Goal: Task Accomplishment & Management: Use online tool/utility

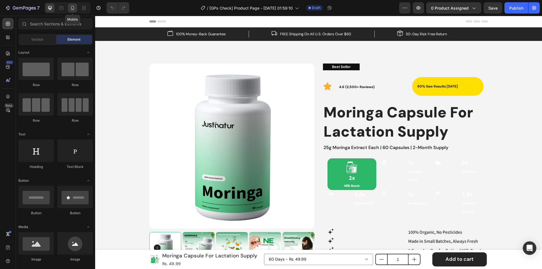
click at [70, 10] on icon at bounding box center [73, 8] width 6 height 6
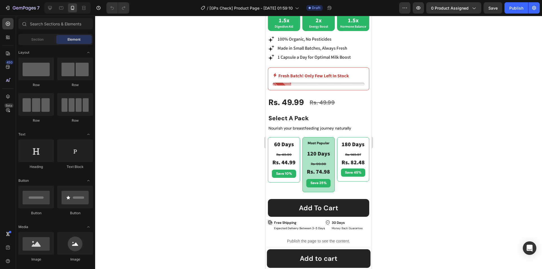
scroll to position [254, 0]
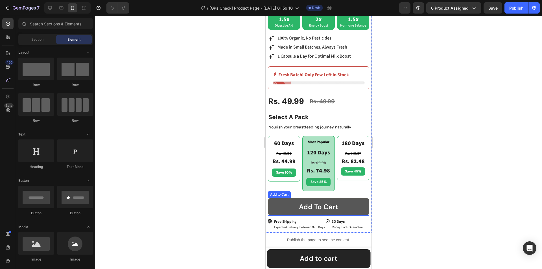
click at [286, 198] on button "Add to cart" at bounding box center [318, 207] width 101 height 18
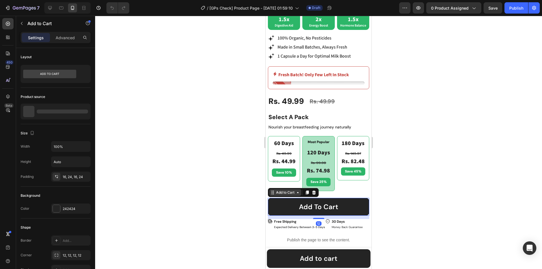
click at [287, 191] on div "Add to Cart" at bounding box center [285, 192] width 21 height 5
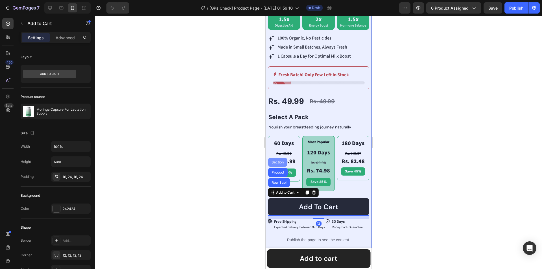
click at [277, 158] on div "Section" at bounding box center [277, 162] width 19 height 9
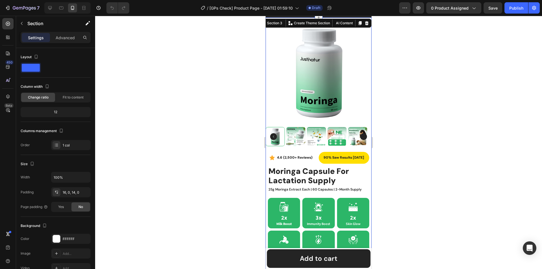
scroll to position [0, 0]
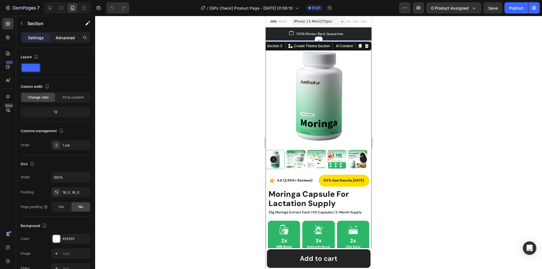
click at [67, 38] on p "Advanced" at bounding box center [65, 38] width 19 height 6
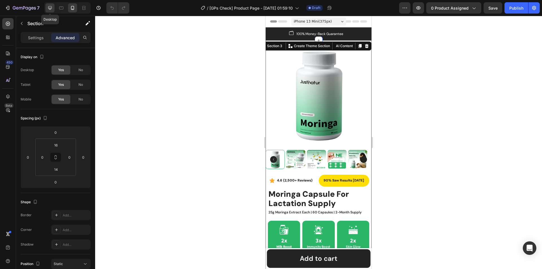
click at [47, 6] on div at bounding box center [49, 7] width 9 height 9
type input "80"
type input "15"
type input "48"
type input "15"
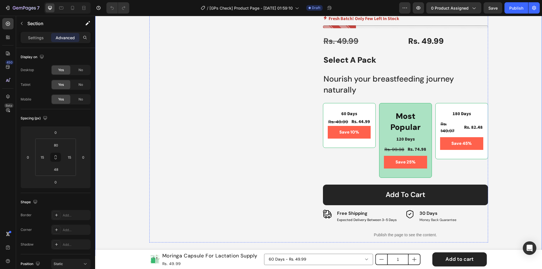
scroll to position [254, 0]
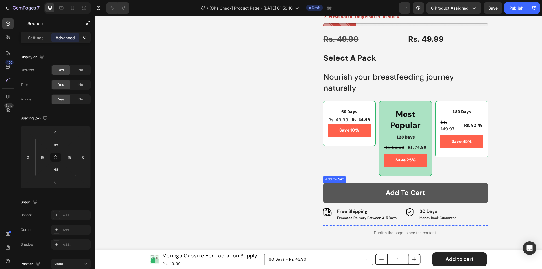
click at [361, 197] on button "Add to cart" at bounding box center [405, 193] width 165 height 21
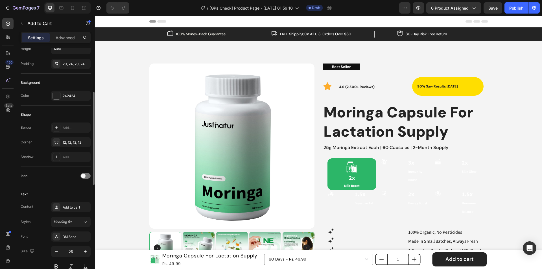
scroll to position [141, 0]
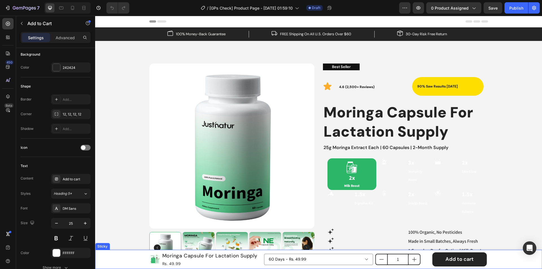
click at [128, 258] on div "Product Images Moringa Capsule For Lactation Supply Product Title Rs. 49.99 Pro…" at bounding box center [318, 259] width 447 height 19
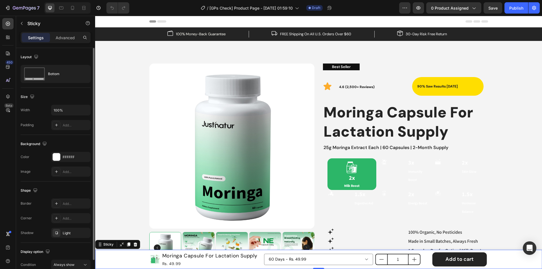
scroll to position [28, 0]
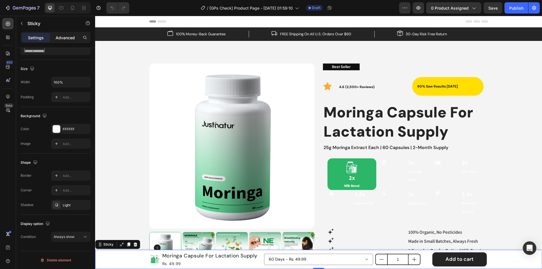
click at [65, 38] on p "Advanced" at bounding box center [65, 38] width 19 height 6
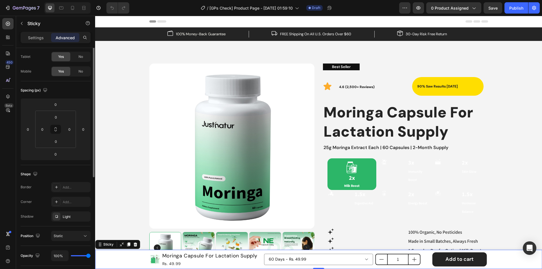
scroll to position [0, 0]
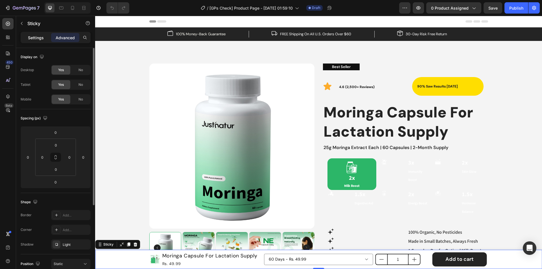
click at [35, 38] on p "Settings" at bounding box center [36, 38] width 16 height 6
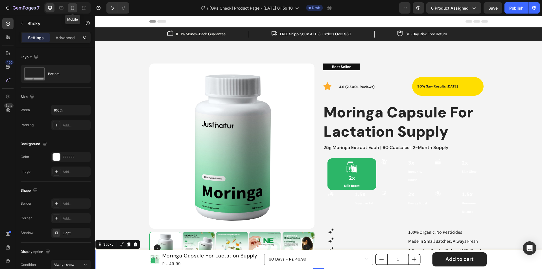
click at [71, 6] on icon at bounding box center [73, 8] width 6 height 6
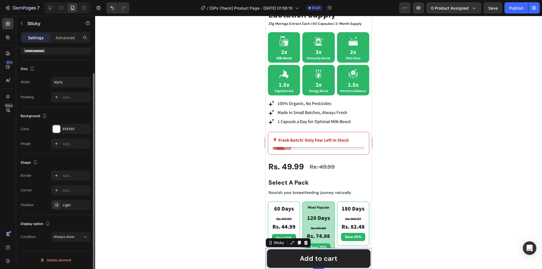
scroll to position [213, 0]
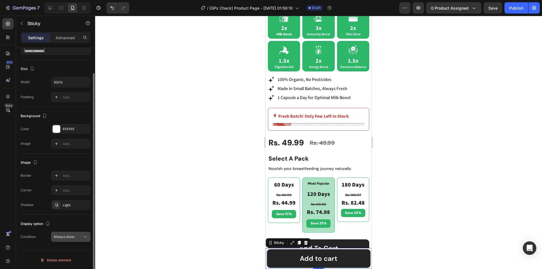
click at [66, 240] on button "Always show" at bounding box center [71, 237] width 40 height 10
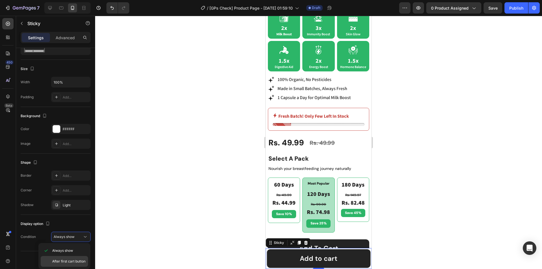
click at [66, 261] on span "After first cart button" at bounding box center [68, 261] width 33 height 5
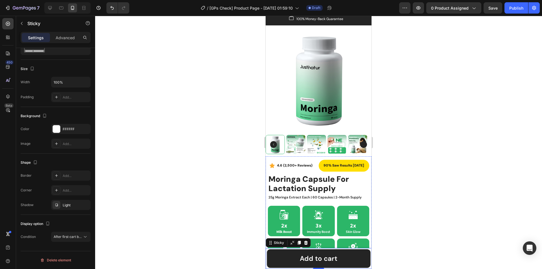
scroll to position [0, 0]
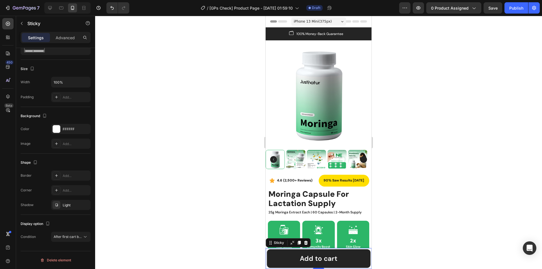
click at [520, 2] on div "7 Version history / [GPs Check] Product Page - [DATE] 01:59:10 Draft Preview 0 …" at bounding box center [271, 8] width 542 height 16
click at [516, 4] on button "Publish" at bounding box center [517, 7] width 24 height 11
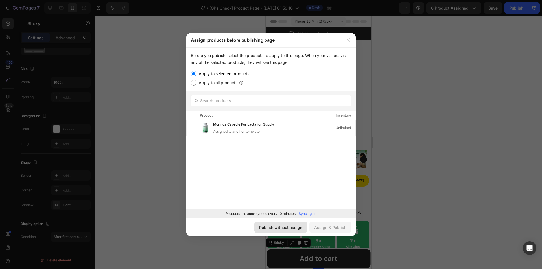
click at [277, 226] on div "Publish without assign" at bounding box center [280, 227] width 43 height 6
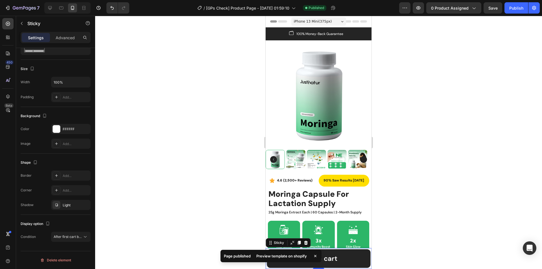
click at [280, 257] on div "Preview template on shopify" at bounding box center [281, 256] width 57 height 8
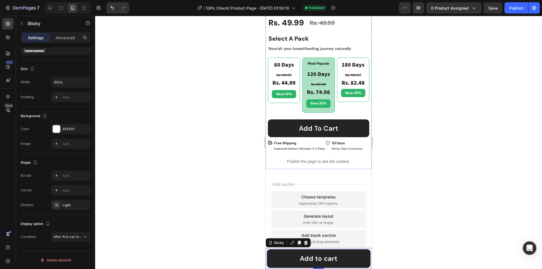
scroll to position [339, 0]
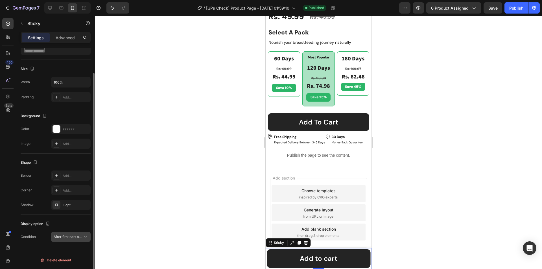
click at [63, 240] on button "After first cart button" at bounding box center [71, 237] width 40 height 10
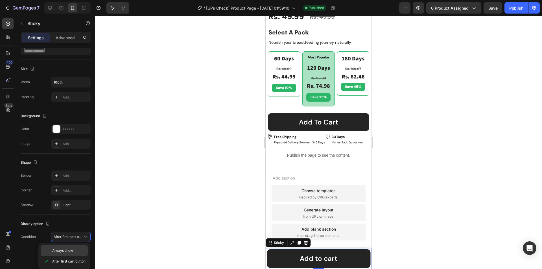
click at [61, 250] on span "Always show" at bounding box center [62, 250] width 21 height 5
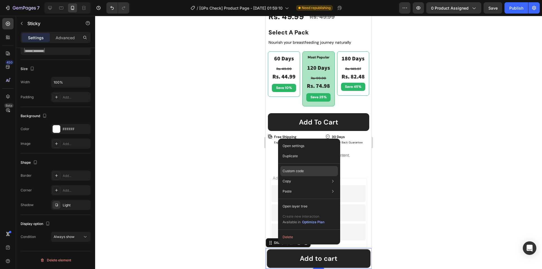
click at [302, 171] on p "Custom code" at bounding box center [293, 171] width 21 height 5
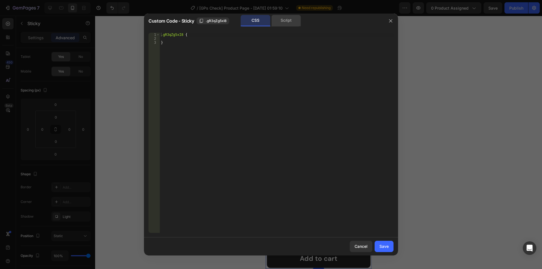
click at [291, 20] on div "Script" at bounding box center [286, 20] width 30 height 11
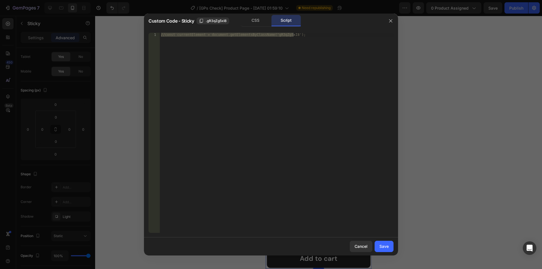
type textarea "//const currentElement = document.getElementsByClassName('gR3qZg5xI8');"
click at [251, 60] on div "//const currentElement = document.getElementsByClassName('gR3qZg5xI8');" at bounding box center [277, 133] width 234 height 200
paste textarea "observer.observe(btn);"
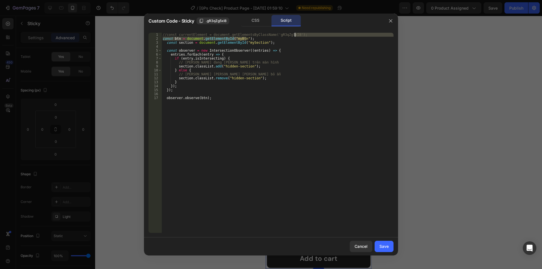
drag, startPoint x: 247, startPoint y: 39, endPoint x: 296, endPoint y: 34, distance: 49.1
click at [296, 34] on div "//const currentElement = document.getElementsByClassName('gR3qZg5xI8'); const b…" at bounding box center [277, 137] width 232 height 208
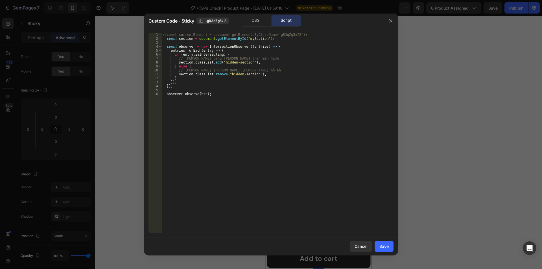
click at [167, 34] on div "//const currentElement = document.getElementsByClassName('gR3qZg5xI8'); const s…" at bounding box center [277, 137] width 232 height 208
click at [166, 39] on div "const currentElement = document . getElementsByClassName ( 'gR3qZg5xI8' ) ; con…" at bounding box center [277, 137] width 232 height 208
click at [166, 46] on div "const currentElement = document . getElementsByClassName ( 'gR3qZg5xI8' ) ; con…" at bounding box center [277, 137] width 232 height 208
click at [168, 38] on div "const currentElement = document . getElementsByClassName ( 'gR3qZg5xI8' ) ; con…" at bounding box center [277, 137] width 232 height 208
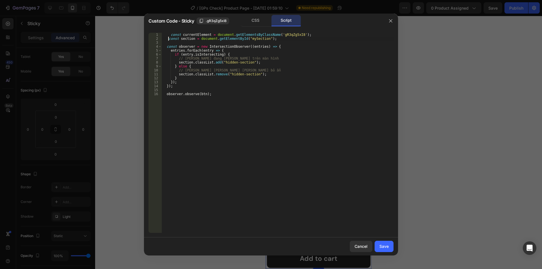
scroll to position [0, 1]
click at [166, 47] on div "const currentElement = document . getElementsByClassName ( 'gR3qZg5xI8' ) ; con…" at bounding box center [277, 137] width 232 height 208
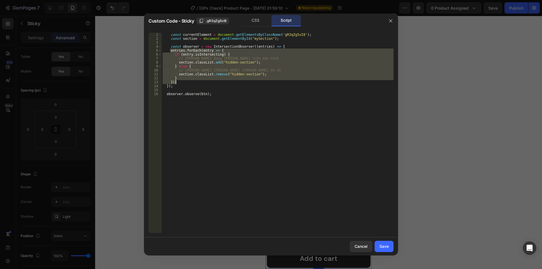
drag, startPoint x: 171, startPoint y: 51, endPoint x: 176, endPoint y: 81, distance: 30.1
click at [176, 81] on div "const currentElement = document . getElementsByClassName ( 'gR3qZg5xI8' ) ; con…" at bounding box center [277, 137] width 232 height 208
click at [176, 81] on div "const currentElement = document . getElementsByClassName ( 'gR3qZg5xI8' ) ; con…" at bounding box center [277, 133] width 232 height 200
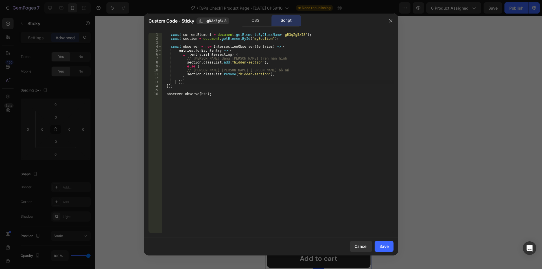
click at [167, 87] on div "const currentElement = document . getElementsByClassName ( 'gR3qZg5xI8' ) ; con…" at bounding box center [277, 137] width 232 height 208
click at [167, 95] on div "const currentElement = document . getElementsByClassName ( 'gR3qZg5xI8' ) ; con…" at bounding box center [277, 137] width 232 height 208
click at [206, 87] on div "const currentElement = document . getElementsByClassName ( 'gR3qZg5xI8' ) ; con…" at bounding box center [277, 137] width 232 height 208
type textarea "});"
click at [381, 248] on div "Save" at bounding box center [383, 246] width 9 height 6
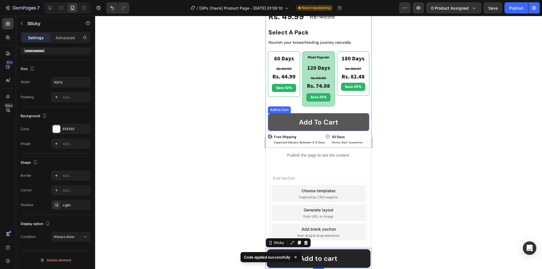
click at [279, 113] on button "Add to cart" at bounding box center [318, 122] width 101 height 18
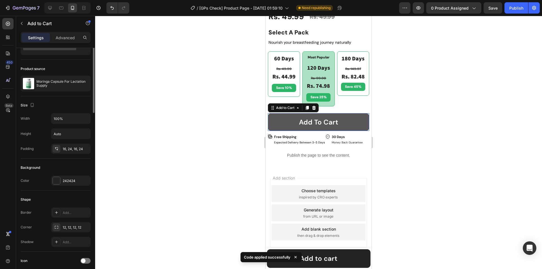
scroll to position [0, 0]
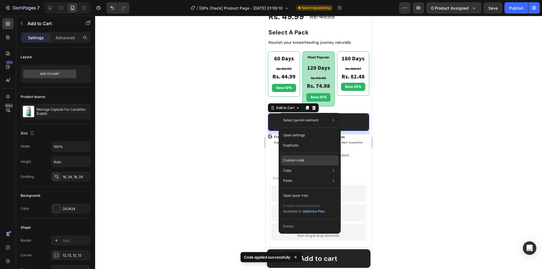
click at [296, 158] on p "Custom code" at bounding box center [293, 160] width 21 height 5
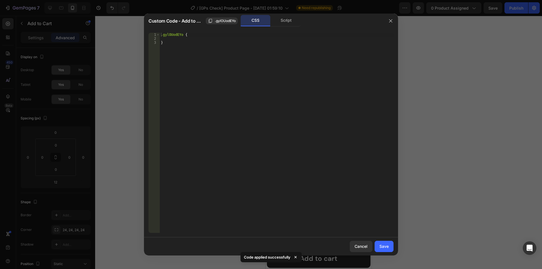
click at [222, 17] on div "Custom Code - Add to Cart .gylOUodEYo CSS Script" at bounding box center [266, 21] width 235 height 12
click at [222, 20] on span ".gylOUodEYo" at bounding box center [225, 20] width 21 height 5
click at [444, 194] on div at bounding box center [271, 134] width 542 height 269
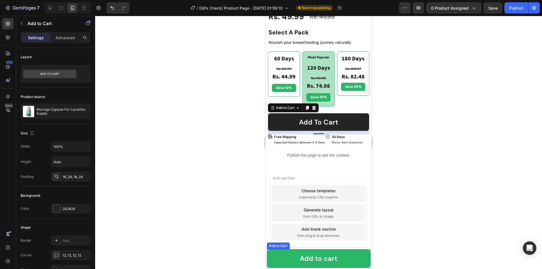
click at [275, 253] on button "Add to cart" at bounding box center [319, 258] width 104 height 19
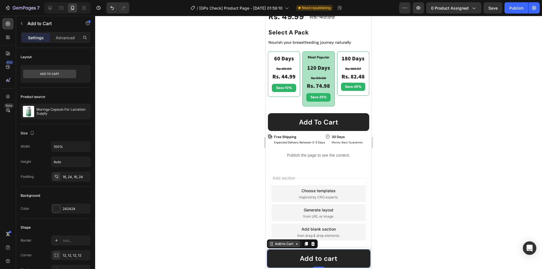
click at [279, 245] on div "Add to Cart" at bounding box center [284, 243] width 21 height 5
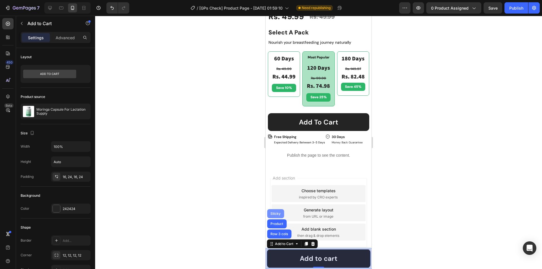
click at [278, 212] on div "Sticky" at bounding box center [275, 213] width 12 height 3
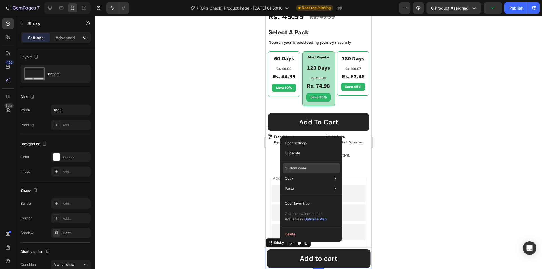
click at [299, 168] on p "Custom code" at bounding box center [295, 168] width 21 height 5
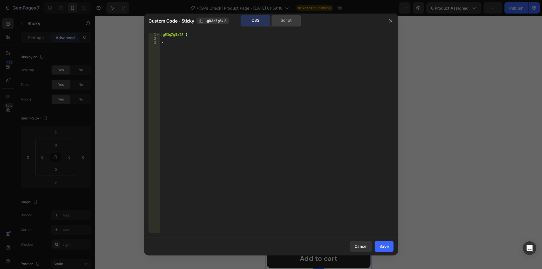
click at [291, 20] on div "Script" at bounding box center [286, 20] width 30 height 11
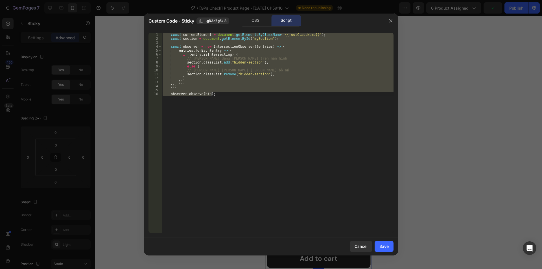
click at [242, 84] on div "const currentElement = document . getElementsByClassName ( '{{rootClassName}}' …" at bounding box center [277, 133] width 232 height 200
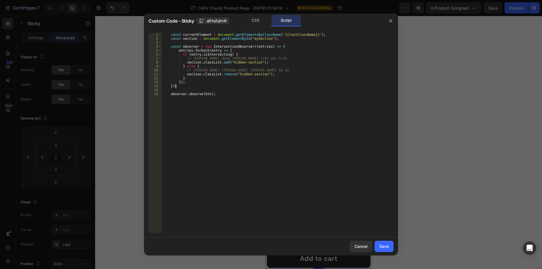
click at [254, 38] on div "const currentElement = document . getElementsByClassName ( '{{rootClassName}}' …" at bounding box center [277, 137] width 232 height 208
paste textarea ".gylOUodEYo"
click at [248, 40] on div "const currentElement = document . getElementsByClassName ( '{{rootClassName}}' …" at bounding box center [277, 137] width 232 height 208
click at [308, 77] on div "const currentElement = document . getElementsByClassName ( '{{rootClassName}}' …" at bounding box center [277, 137] width 232 height 208
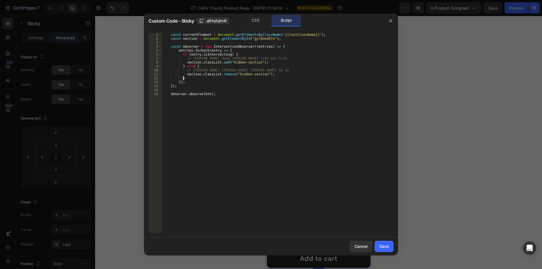
click at [243, 33] on div "const currentElement = document . getElementsByClassName ( '{{rootClassName}}' …" at bounding box center [277, 137] width 232 height 208
click at [229, 37] on div "const currentElement = document . getElementsByClassName ( '{{rootClassName}}' …" at bounding box center [277, 137] width 232 height 208
paste textarea "sByClassName"
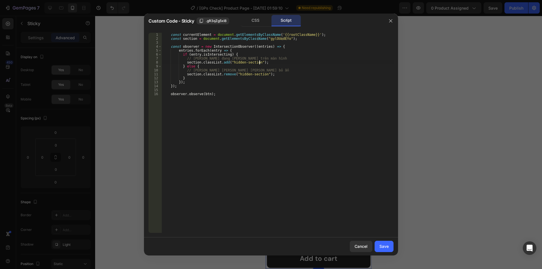
click at [306, 60] on div "const currentElement = document . getElementsByClassName ( '{{rootClassName}}' …" at bounding box center [277, 137] width 232 height 208
click at [332, 69] on div "const currentElement = document . getElementsByClassName ( '{{rootClassName}}' …" at bounding box center [277, 137] width 232 height 208
click at [188, 38] on div "const currentElement = document . getElementsByClassName ( '{{rootClassName}}' …" at bounding box center [277, 137] width 232 height 208
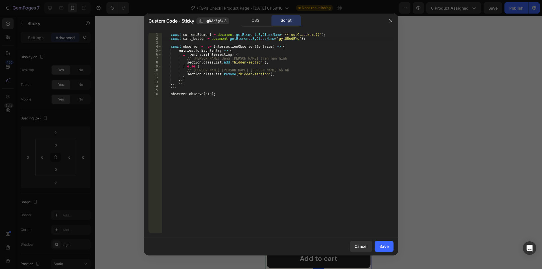
click at [254, 50] on div "const currentElement = document . getElementsByClassName ( '{{rootClassName}}' …" at bounding box center [277, 137] width 232 height 208
drag, startPoint x: 258, startPoint y: 59, endPoint x: 259, endPoint y: 55, distance: 4.4
click at [259, 55] on div "const currentElement = document . getElementsByClassName ( '{{rootClassName}}' …" at bounding box center [277, 137] width 232 height 208
click at [189, 38] on div "const currentElement = document . getElementsByClassName ( '{{rootClassName}}' …" at bounding box center [277, 137] width 232 height 208
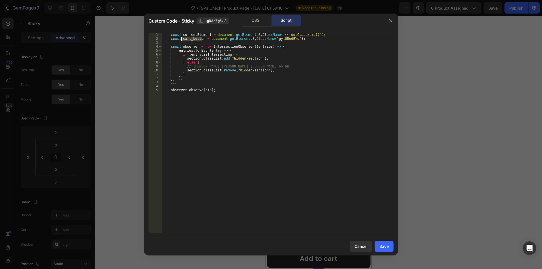
click at [192, 58] on div "const currentElement = document . getElementsByClassName ( '{{rootClassName}}' …" at bounding box center [277, 137] width 232 height 208
click at [181, 53] on div "const currentElement = document . getElementsByClassName ( '{{rootClassName}}' …" at bounding box center [277, 137] width 232 height 208
click at [185, 58] on div "const currentElement = document . getElementsByClassName ( '{{rootClassName}}' …" at bounding box center [277, 137] width 232 height 208
click at [182, 64] on div "const currentElement = document . getElementsByClassName ( '{{rootClassName}}' …" at bounding box center [277, 137] width 232 height 208
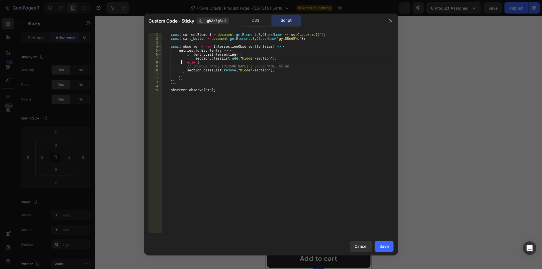
scroll to position [0, 3]
click at [185, 70] on div "const currentElement = document . getElementsByClassName ( '{{rootClassName}}' …" at bounding box center [277, 137] width 232 height 208
click at [200, 58] on div "const currentElement = document . getElementsByClassName ( '{{rootClassName}}' …" at bounding box center [277, 137] width 232 height 208
paste textarea "cart_butt"
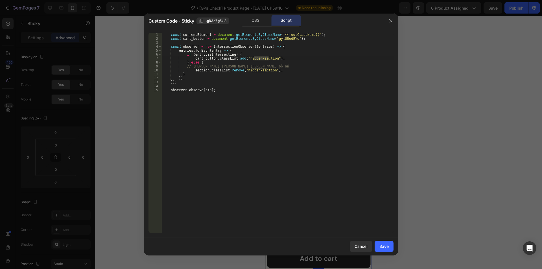
drag, startPoint x: 254, startPoint y: 58, endPoint x: 268, endPoint y: 58, distance: 13.8
click at [268, 58] on div "const currentElement = document . getElementsByClassName ( '{{rootClassName}}' …" at bounding box center [277, 137] width 232 height 208
click at [200, 59] on div "const currentElement = document . getElementsByClassName ( '{{rootClassName}}' …" at bounding box center [277, 137] width 232 height 208
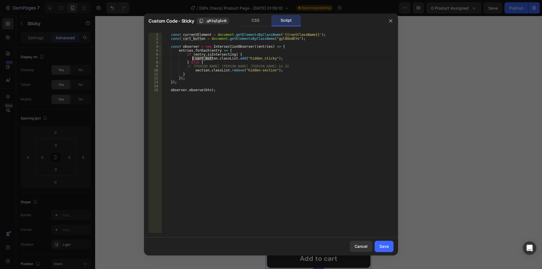
click at [200, 71] on div "const currentElement = document . getElementsByClassName ( '{{rootClassName}}' …" at bounding box center [277, 137] width 232 height 208
paste textarea "cart_butt"
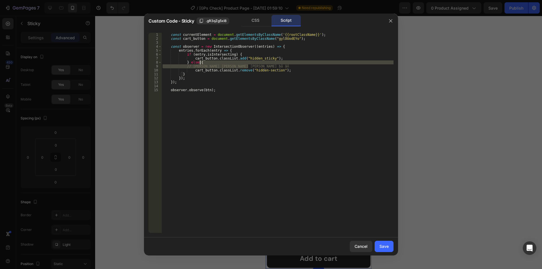
drag, startPoint x: 253, startPoint y: 66, endPoint x: 254, endPoint y: 63, distance: 3.2
click at [254, 63] on div "const currentElement = document . getElementsByClassName ( '{{rootClassName}}' …" at bounding box center [277, 137] width 232 height 208
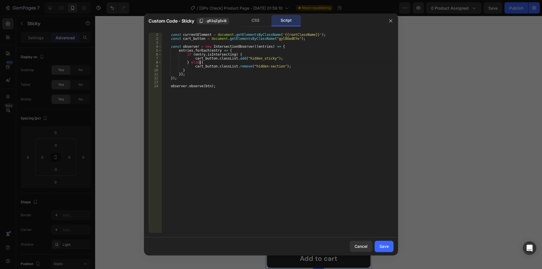
scroll to position [0, 3]
click at [254, 58] on div "const currentElement = document . getElementsByClassName ( '{{rootClassName}}' …" at bounding box center [277, 137] width 232 height 208
drag, startPoint x: 248, startPoint y: 66, endPoint x: 274, endPoint y: 66, distance: 26.3
click at [274, 66] on div "const currentElement = document . getElementsByClassName ( '{{rootClassName}}' …" at bounding box center [277, 137] width 232 height 208
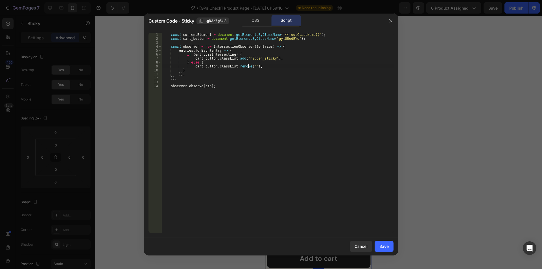
paste textarea "hidden_sticky"
click at [180, 70] on div "const currentElement = document . getElementsByClassName ( '{{rootClassName}}' …" at bounding box center [277, 137] width 232 height 208
click at [193, 39] on div "const currentElement = document . getElementsByClassName ( '{{rootClassName}}' …" at bounding box center [277, 137] width 232 height 208
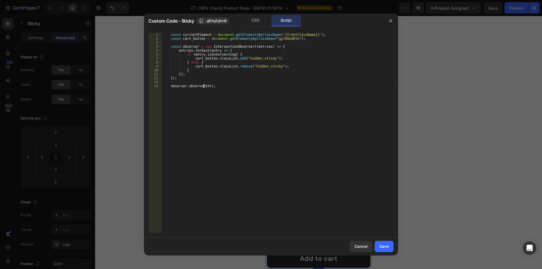
click at [204, 86] on div "const currentElement = document . getElementsByClassName ( '{{rootClassName}}' …" at bounding box center [277, 137] width 232 height 208
paste textarea "cart_butto"
click at [196, 35] on div "const currentElement = document . getElementsByClassName ( '{{rootClassName}}' …" at bounding box center [277, 137] width 232 height 208
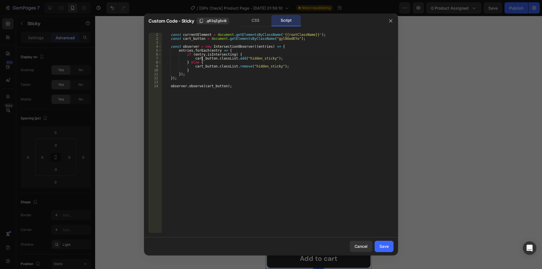
click at [202, 58] on div "const currentElement = document . getElementsByClassName ( '{{rootClassName}}' …" at bounding box center [277, 137] width 232 height 208
paste textarea "urrentElement"
click at [203, 66] on div "const currentElement = document . getElementsByClassName ( '{{rootClassName}}' …" at bounding box center [277, 137] width 232 height 208
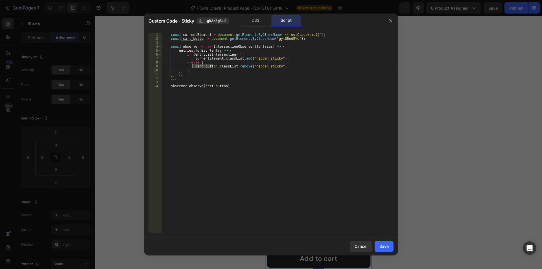
paste textarea "urrentElement"
type textarea "currentElement.classList.remove("hidden_sticky");"
click at [383, 247] on div "Save" at bounding box center [383, 246] width 9 height 6
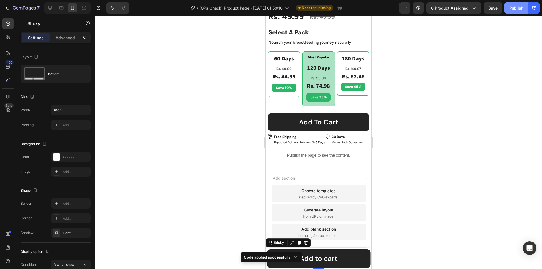
click at [508, 12] on button "Publish" at bounding box center [517, 7] width 24 height 11
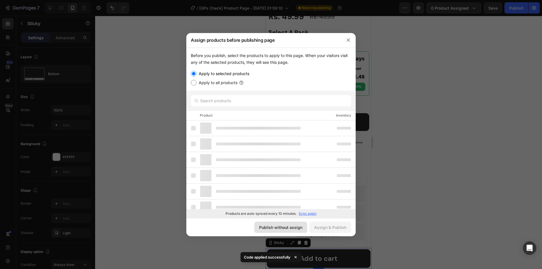
click at [297, 227] on div "Publish without assign" at bounding box center [280, 227] width 43 height 6
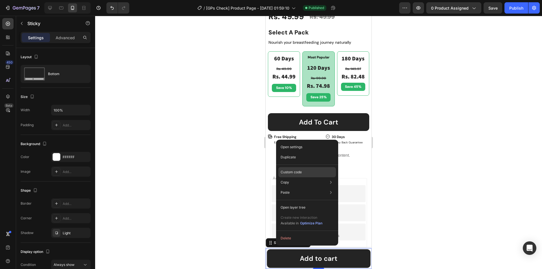
click at [293, 171] on p "Custom code" at bounding box center [291, 172] width 21 height 5
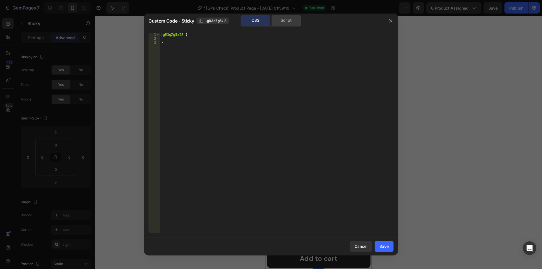
click at [286, 17] on div "Script" at bounding box center [286, 20] width 30 height 11
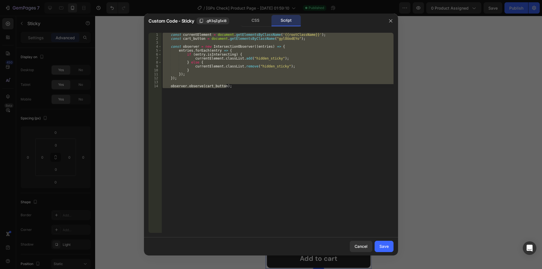
click at [305, 127] on div "const currentElement = document . getElementsByClassName ( '{{rootClassName}}' …" at bounding box center [277, 133] width 232 height 200
type textarea "observer.observe(cart_button);"
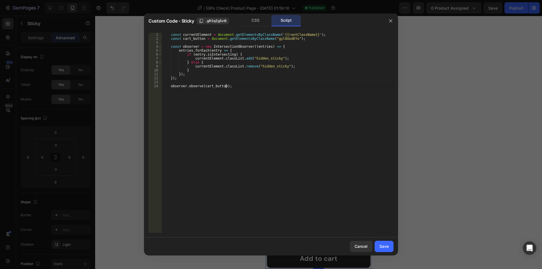
click at [234, 149] on div "const currentElement = document . getElementsByClassName ( '{{rootClassName}}' …" at bounding box center [277, 137] width 232 height 208
paste textarea "observer.observe(btn);"
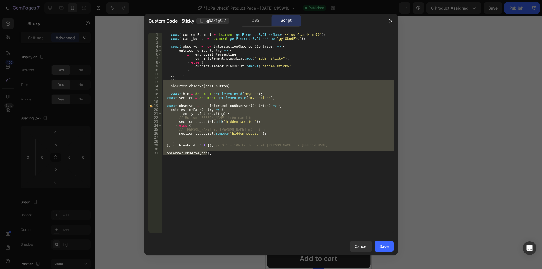
drag, startPoint x: 219, startPoint y: 156, endPoint x: 204, endPoint y: 82, distance: 75.0
click at [204, 82] on div "const currentElement = document . getElementsByClassName ( '{{rootClassName}}' …" at bounding box center [277, 137] width 232 height 208
type textarea "observer.observe(cart_button);"
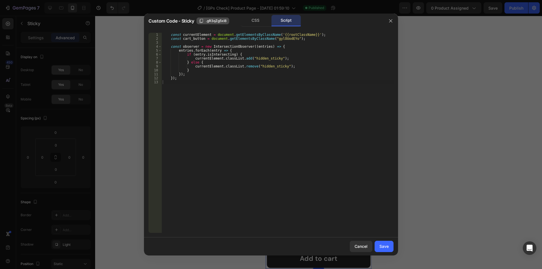
click at [218, 23] on span ".gR3qZg5xI8" at bounding box center [216, 20] width 21 height 5
click at [247, 123] on div "const currentElement = document . getElementsByClassName ( '{{rootClassName}}' …" at bounding box center [277, 137] width 232 height 208
paste textarea "})"
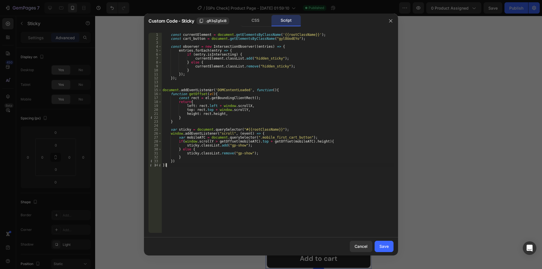
click at [241, 130] on div "const currentElement = document . getElementsByClassName ( '{{rootClassName}}' …" at bounding box center [277, 137] width 232 height 208
click at [278, 39] on div "const currentElement = document . getElementsByClassName ( '{{rootClassName}}' …" at bounding box center [277, 137] width 232 height 208
click at [271, 137] on div "const currentElement = document . getElementsByClassName ( '{{rootClassName}}' …" at bounding box center [277, 137] width 232 height 208
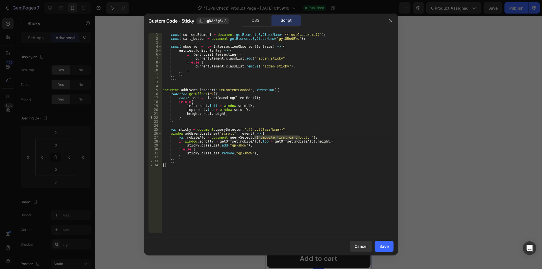
click at [271, 137] on div "const currentElement = document . getElementsByClassName ( '{{rootClassName}}' …" at bounding box center [277, 137] width 232 height 208
paste textarea "gylOUodEYo"
click at [305, 130] on div "const currentElement = document . getElementsByClassName ( '{{rootClassName}}' …" at bounding box center [277, 137] width 232 height 208
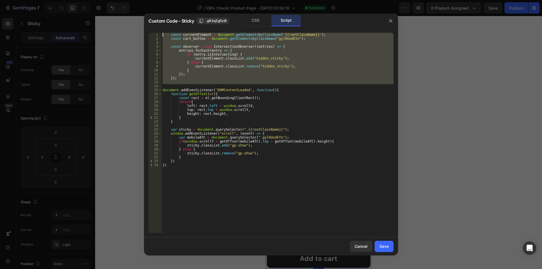
drag, startPoint x: 162, startPoint y: 87, endPoint x: 150, endPoint y: 34, distance: 54.7
click at [150, 34] on div "var sticky = document.querySelector(".{{rootClassName}}"); 1 2 3 4 5 6 7 8 9 10…" at bounding box center [271, 133] width 245 height 200
type textarea "const currentElement = document.getElementsByClassName('{{rootClassName}}'); co…"
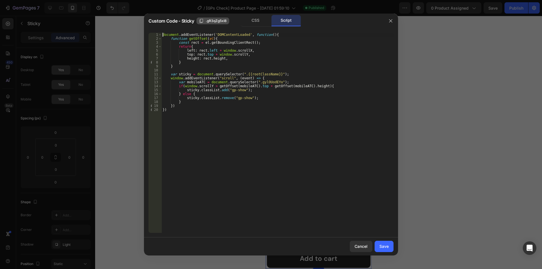
type textarea "document.addEventListener('DOMContentLoaded', function(){"
click at [217, 21] on span ".gR3qZg5xI8" at bounding box center [216, 20] width 21 height 5
click at [381, 245] on div "Save" at bounding box center [383, 246] width 9 height 6
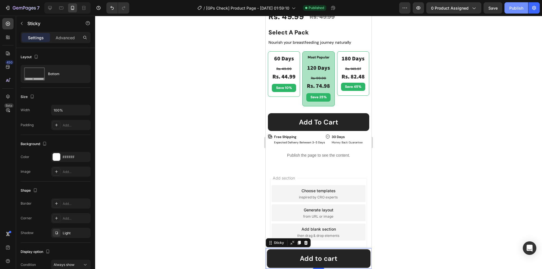
click at [517, 9] on div "Publish" at bounding box center [516, 8] width 14 height 6
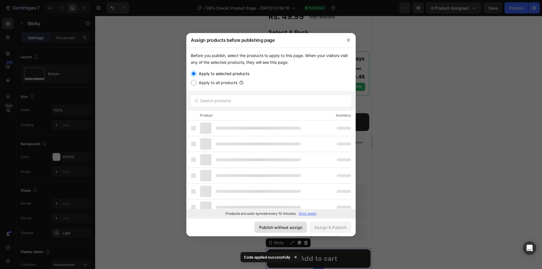
click at [261, 228] on div "Publish without assign" at bounding box center [280, 227] width 43 height 6
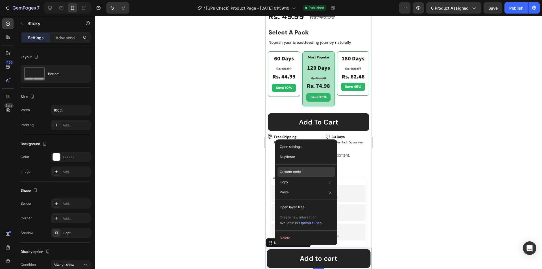
click at [295, 187] on div "Custom code" at bounding box center [307, 192] width 58 height 10
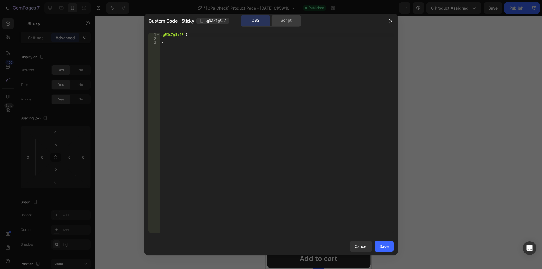
click at [287, 23] on div "Script" at bounding box center [286, 20] width 30 height 11
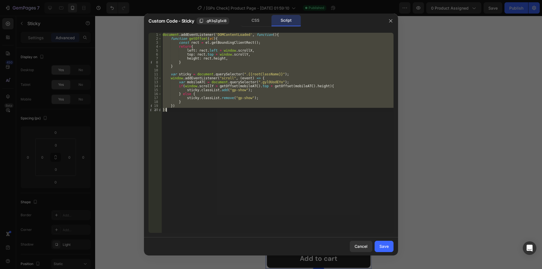
click at [220, 143] on div "document . addEventListener ( 'DOMContentLoaded' , function ( ) { function getO…" at bounding box center [277, 133] width 232 height 200
click at [316, 85] on div "document . addEventListener ( 'DOMContentLoaded' , function ( ) { function getO…" at bounding box center [277, 133] width 232 height 200
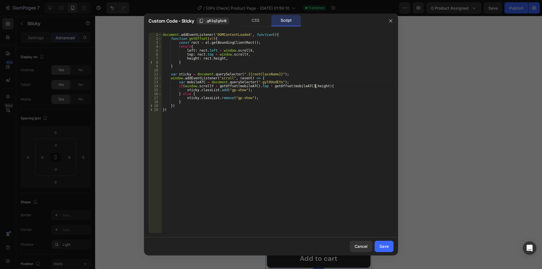
scroll to position [0, 13]
paste textarea "- window.innerHeight"
type textarea "if(window.scrollY > getOffset(mobileATC).top + getOffset(mobileATC).height - wi…"
drag, startPoint x: 385, startPoint y: 247, endPoint x: 462, endPoint y: 65, distance: 197.6
click at [385, 247] on div "Save" at bounding box center [383, 246] width 9 height 6
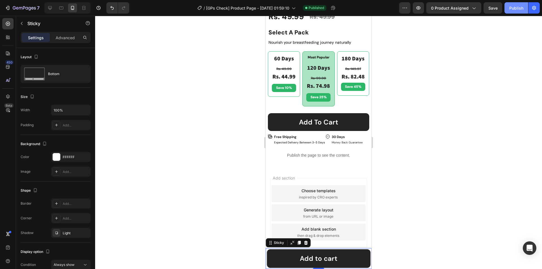
click at [511, 13] on button "Publish" at bounding box center [517, 7] width 24 height 11
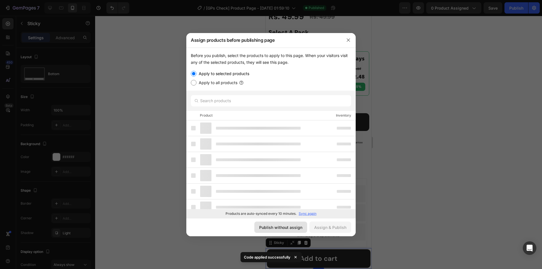
click at [285, 230] on div "Publish without assign" at bounding box center [280, 227] width 43 height 6
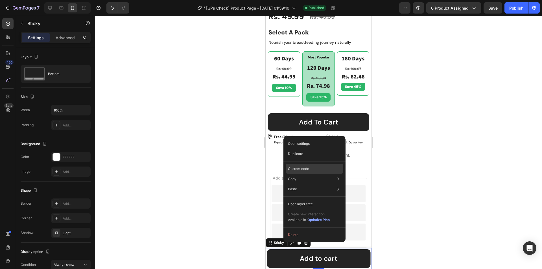
click at [294, 184] on div "Custom code" at bounding box center [315, 189] width 58 height 10
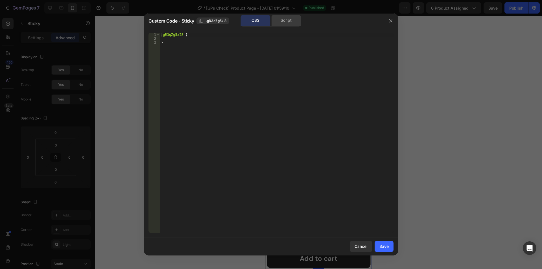
click at [289, 21] on div "Script" at bounding box center [286, 20] width 30 height 11
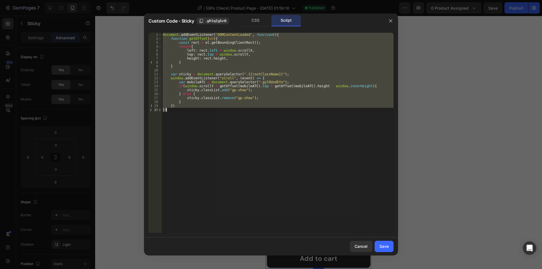
click at [253, 105] on div "document . addEventListener ( 'DOMContentLoaded' , function ( ) { function getO…" at bounding box center [277, 133] width 232 height 200
type textarea "})"
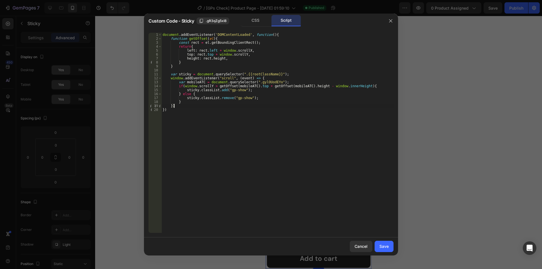
click at [182, 69] on div "document . addEventListener ( 'DOMContentLoaded' , function ( ) { function getO…" at bounding box center [277, 137] width 232 height 208
paste textarea "if (window.innerWidth <= 768"
type textarea "if (window.innerWidth <= 768){}"
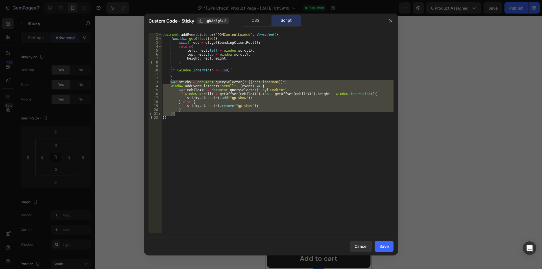
drag, startPoint x: 169, startPoint y: 82, endPoint x: 176, endPoint y: 112, distance: 30.6
click at [176, 112] on div "document . addEventListener ( 'DOMContentLoaded' , function ( ) { function getO…" at bounding box center [277, 137] width 232 height 208
type textarea "} })"
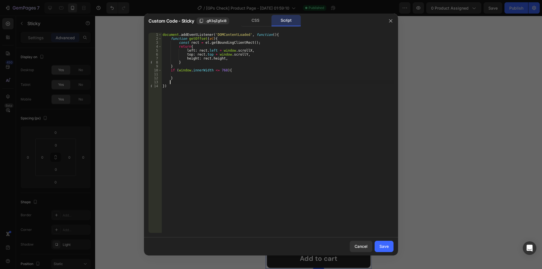
click at [182, 73] on div "document . addEventListener ( 'DOMContentLoaded' , function ( ) { function getO…" at bounding box center [277, 137] width 232 height 208
paste textarea "})"
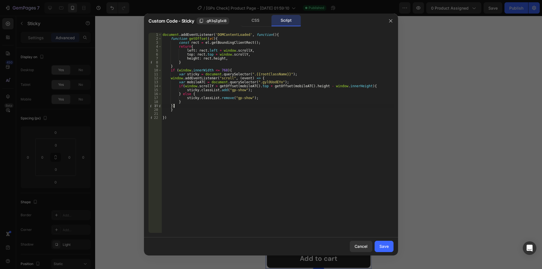
click at [171, 79] on div "document . addEventListener ( 'DOMContentLoaded' , function ( ) { function getO…" at bounding box center [277, 137] width 232 height 208
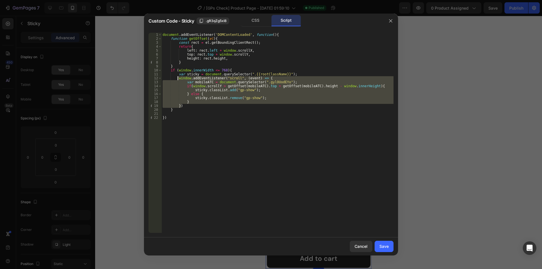
click at [254, 101] on div "document . addEventListener ( 'DOMContentLoaded' , function ( ) { function getO…" at bounding box center [277, 133] width 232 height 200
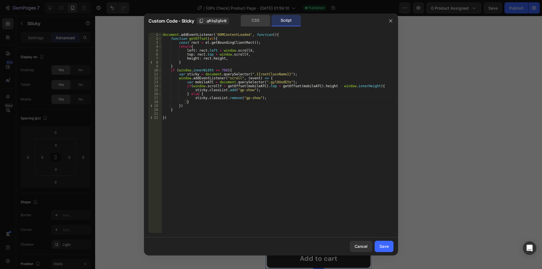
drag, startPoint x: 255, startPoint y: 23, endPoint x: 214, endPoint y: 43, distance: 45.8
click at [255, 23] on div "CSS" at bounding box center [256, 20] width 30 height 11
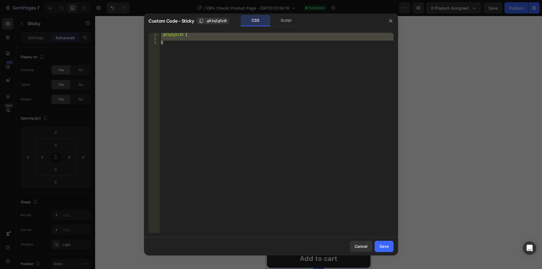
click at [190, 51] on div ".gR3qZg5xI8 { }" at bounding box center [277, 133] width 234 height 200
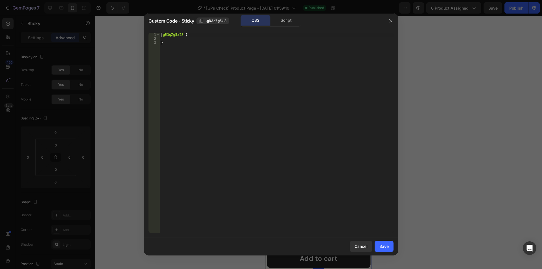
click at [161, 35] on div ".gR3qZg5xI8 { }" at bounding box center [277, 137] width 234 height 208
type textarea "@media only screen and (max-width: 767px){}"
paste textarea "})"
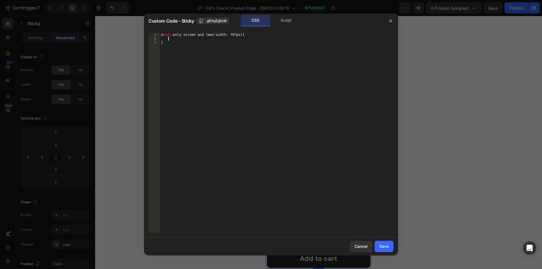
type textarea "})"
type textarea ".gps"
click at [215, 21] on span ".gR3qZg5xI8" at bounding box center [216, 20] width 21 height 5
click at [197, 41] on div "@ media only screen and (max-width: 767px) { .gps }" at bounding box center [277, 137] width 234 height 208
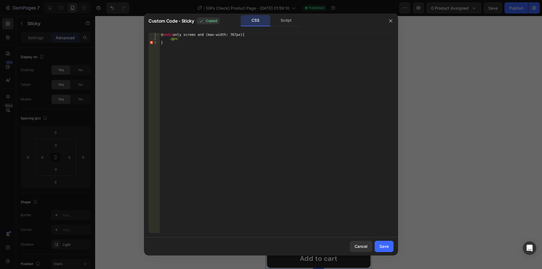
scroll to position [0, 0]
click at [197, 37] on div "@ media only screen and (max-width: 767px) { .gps }" at bounding box center [277, 137] width 234 height 208
paste textarea ".gR3qZg5xI8"
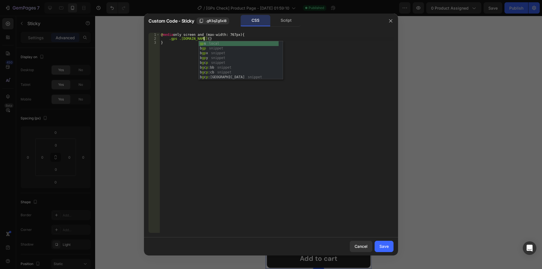
scroll to position [0, 4]
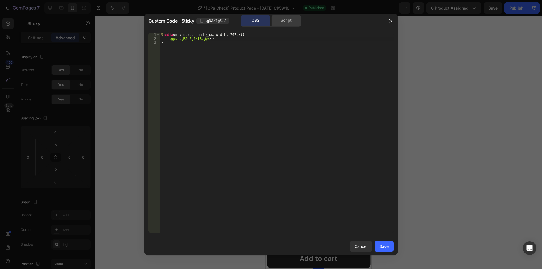
click at [284, 22] on div "Script" at bounding box center [286, 20] width 30 height 11
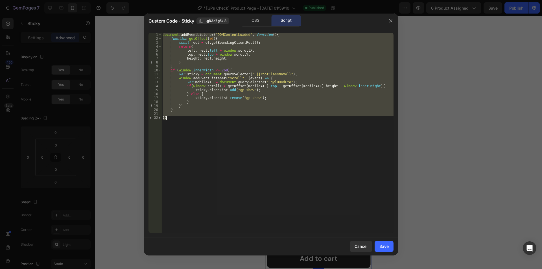
click at [244, 105] on div "document . addEventListener ( 'DOMContentLoaded' , function ( ) { function getO…" at bounding box center [277, 133] width 232 height 200
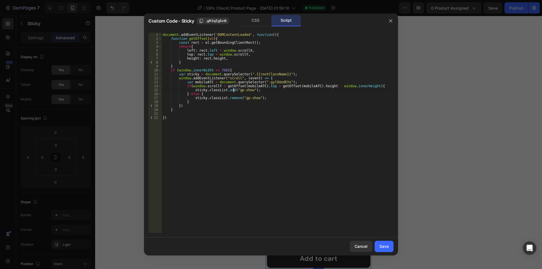
click at [233, 90] on div "document . addEventListener ( 'DOMContentLoaded' , function ( ) { function getO…" at bounding box center [277, 137] width 232 height 208
click at [249, 97] on div "document . addEventListener ( 'DOMContentLoaded' , function ( ) { function getO…" at bounding box center [277, 137] width 232 height 208
drag, startPoint x: 234, startPoint y: 90, endPoint x: 246, endPoint y: 90, distance: 11.9
click at [246, 90] on div "document . addEventListener ( 'DOMContentLoaded' , function ( ) { function getO…" at bounding box center [277, 137] width 232 height 208
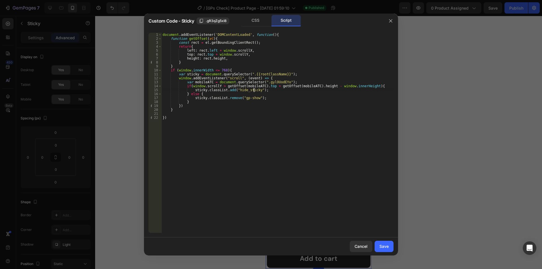
click at [245, 90] on div "document . addEventListener ( 'DOMContentLoaded' , function ( ) { function getO…" at bounding box center [277, 137] width 232 height 208
drag, startPoint x: 238, startPoint y: 99, endPoint x: 245, endPoint y: 98, distance: 7.1
click at [245, 98] on div "document . addEventListener ( 'DOMContentLoaded' , function ( ) { function getO…" at bounding box center [277, 137] width 232 height 208
click at [245, 98] on div "document . addEventListener ( 'DOMContentLoaded' , function ( ) { function getO…" at bounding box center [277, 133] width 232 height 200
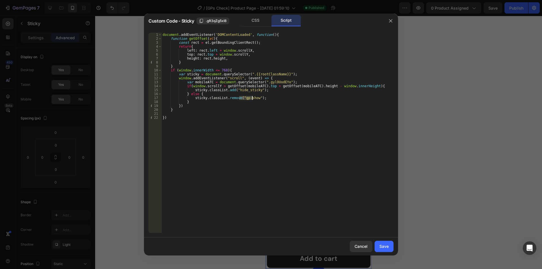
drag, startPoint x: 239, startPoint y: 99, endPoint x: 252, endPoint y: 99, distance: 12.4
click at [252, 99] on div "document . addEventListener ( 'DOMContentLoaded' , function ( ) { function getO…" at bounding box center [277, 137] width 232 height 208
paste textarea "hide_sticky"
click at [251, 19] on div "CSS" at bounding box center [256, 20] width 30 height 11
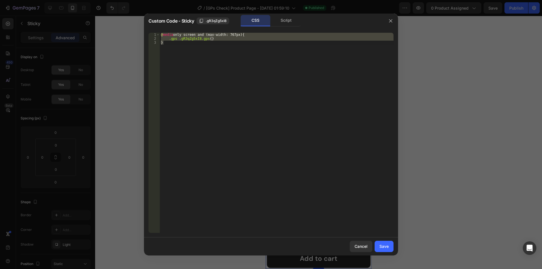
drag, startPoint x: 236, startPoint y: 113, endPoint x: 231, endPoint y: 97, distance: 17.3
click at [235, 113] on div "@ media only screen and (max-width: 767px) { .gps .gR3qZg5xI8.gps { } }" at bounding box center [277, 133] width 234 height 200
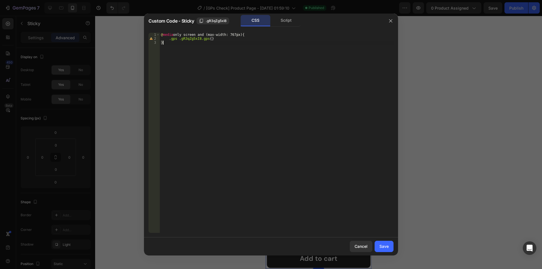
click at [202, 40] on div "@ media only screen and (max-width: 767px) { .gps .gR3qZg5xI8.gps { } }" at bounding box center [277, 137] width 234 height 208
paste textarea "hide_sticky"
type textarea ".gps .gR3qZg5xI8.hide_sticky{}"
click at [222, 40] on div "@ media only screen and (max-width: 767px) { .gps .gR3qZg5xI8.hide_sticky { } }" at bounding box center [277, 137] width 234 height 208
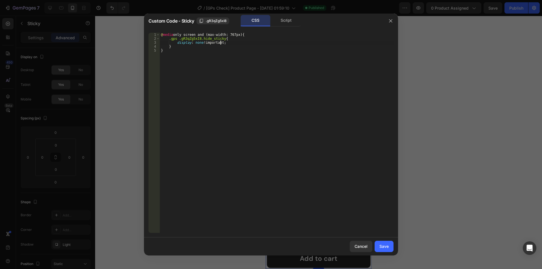
scroll to position [0, 3]
type textarea "display: none !;"
click at [383, 249] on div "Save" at bounding box center [383, 246] width 9 height 6
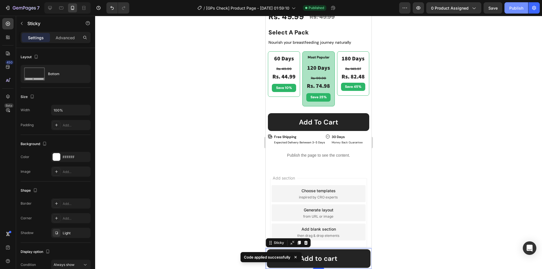
click at [514, 10] on div "Publish" at bounding box center [516, 8] width 14 height 6
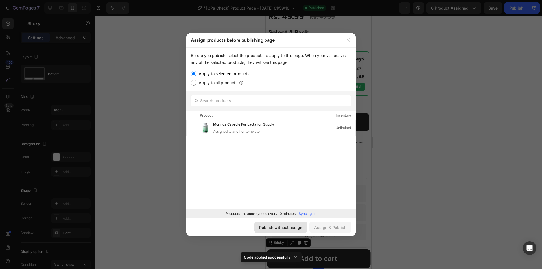
click at [281, 230] on div "Publish without assign" at bounding box center [280, 227] width 43 height 6
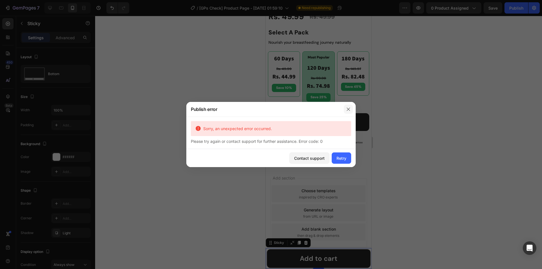
click at [347, 109] on icon "button" at bounding box center [348, 109] width 5 height 5
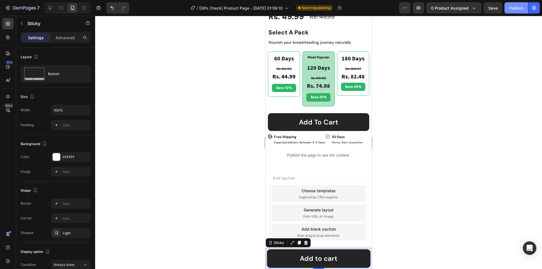
click at [513, 10] on div "Publish" at bounding box center [516, 8] width 14 height 6
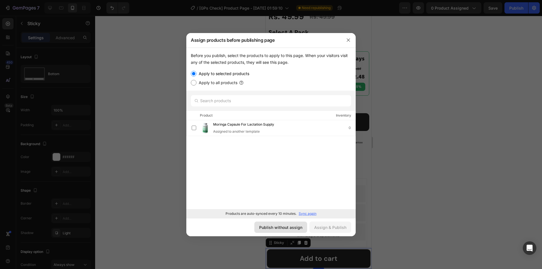
click at [287, 228] on div "Publish without assign" at bounding box center [280, 227] width 43 height 6
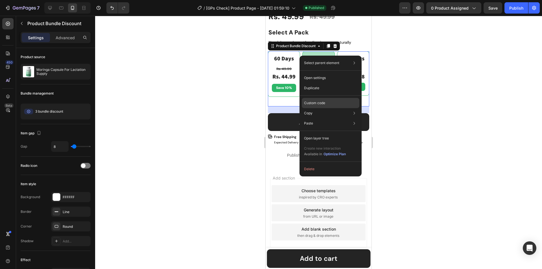
click at [313, 103] on p "Custom code" at bounding box center [314, 103] width 21 height 5
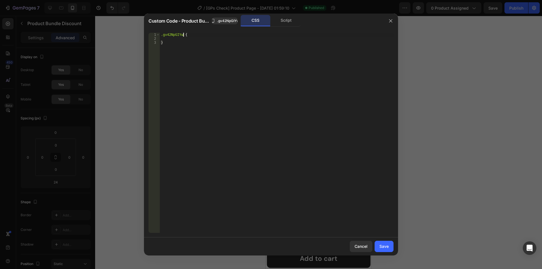
click at [183, 34] on div ".gv42NpGIYw { }" at bounding box center [277, 137] width 234 height 208
paste textarea "deal-item--3"
type textarea ".gv42NpGIYw #deal-item--3{"
click at [227, 21] on span ".gv42NpGIYw" at bounding box center [228, 20] width 22 height 5
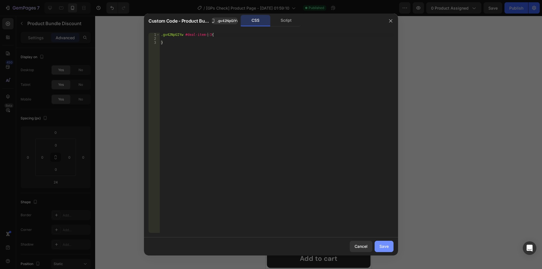
click at [385, 245] on div "Save" at bounding box center [383, 246] width 9 height 6
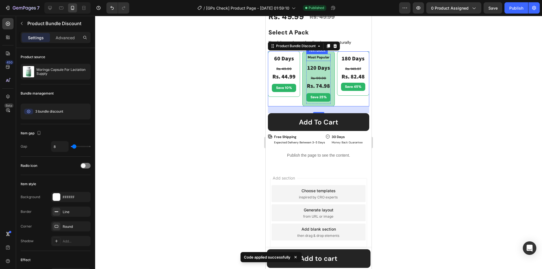
click at [323, 54] on div "Most Popular Text Block" at bounding box center [318, 57] width 24 height 7
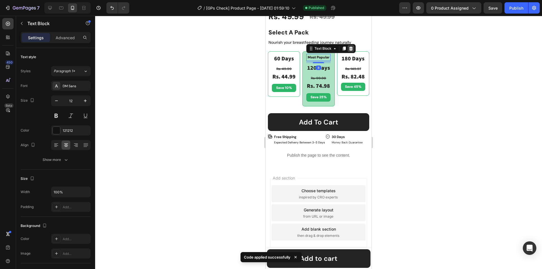
click at [352, 45] on div at bounding box center [351, 48] width 7 height 7
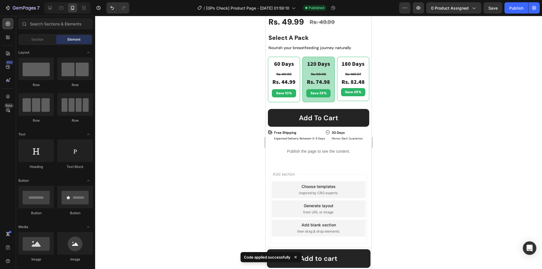
scroll to position [329, 0]
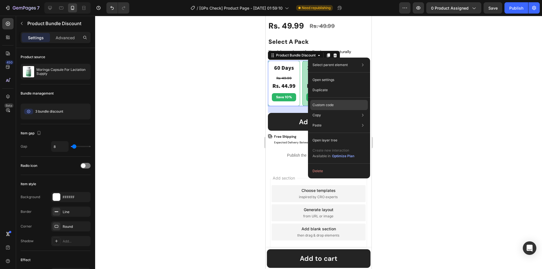
click at [319, 120] on div "Custom code" at bounding box center [339, 125] width 58 height 10
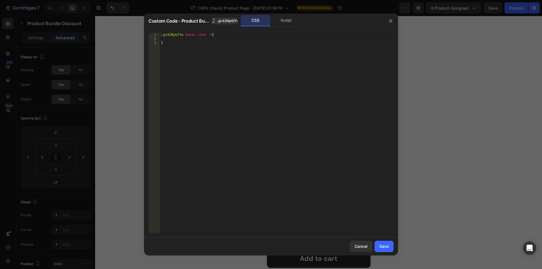
click at [189, 38] on div ".gv42NpGIYw #deal-item--3 { }" at bounding box center [277, 137] width 234 height 208
click at [207, 62] on div ".gv42NpGIYw #deal-item--3 { position : relative ; }" at bounding box center [277, 137] width 234 height 208
type textarea "}"
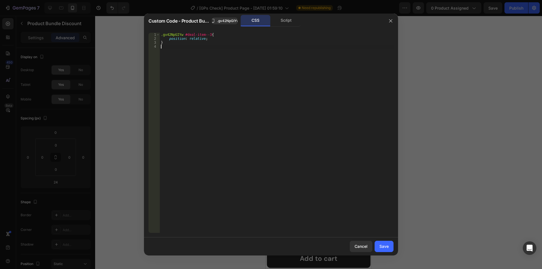
paste textarea "}"
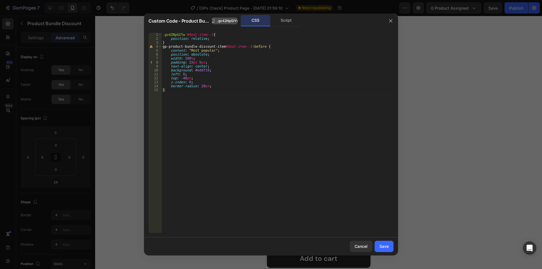
click at [218, 22] on span ".gv42NpGIYw" at bounding box center [228, 20] width 22 height 5
drag, startPoint x: 162, startPoint y: 46, endPoint x: 221, endPoint y: 47, distance: 58.4
click at [221, 47] on div ".gv42NpGIYw #deal-item--3 { position : relative ; } gp-product-bundle-discount-…" at bounding box center [277, 137] width 232 height 208
paste textarea ".gv42NpGIYw"
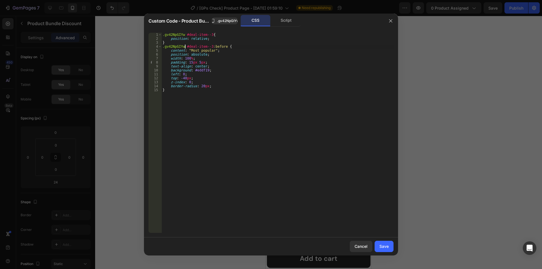
click at [162, 34] on div ".gv42NpGIYw #deal-item--3 { position : relative ; } .gv42NpGIYw #deal-item--3 :…" at bounding box center [277, 137] width 232 height 208
click at [162, 47] on div ".gv42NpGIYw #deal-item--3 { position : relative ; } .gv42NpGIYw #deal-item--3 :…" at bounding box center [277, 137] width 232 height 208
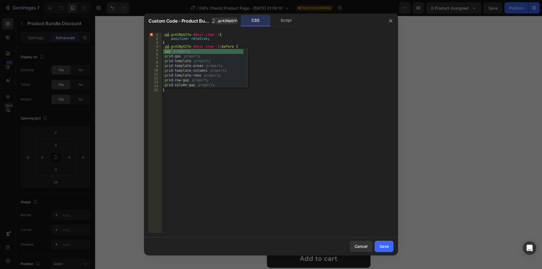
scroll to position [0, 1]
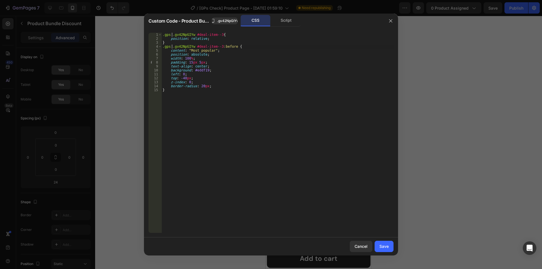
click at [237, 90] on div ".gps .gv42NpGIYw #deal-item--3 { position : relative ; } .gps .gv42NpGIYw #deal…" at bounding box center [277, 137] width 232 height 208
type textarea "}"
click at [381, 243] on button "Save" at bounding box center [384, 246] width 19 height 11
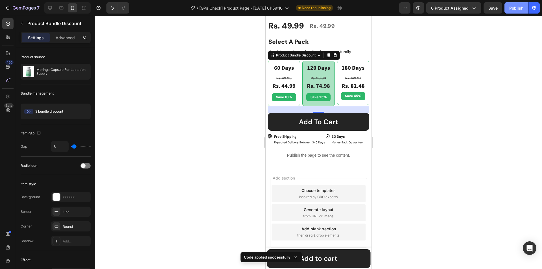
click at [513, 7] on div "Publish" at bounding box center [516, 8] width 14 height 6
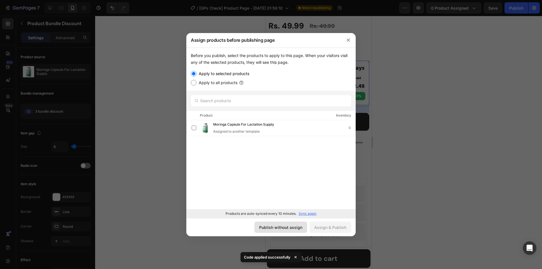
click at [273, 229] on div "Publish without assign" at bounding box center [280, 227] width 43 height 6
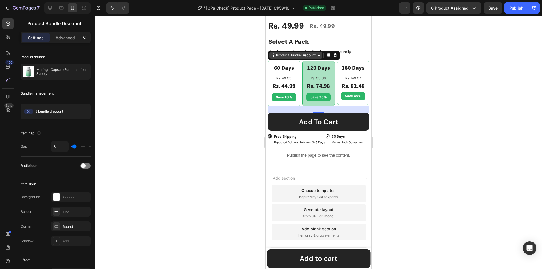
click at [283, 53] on div "Product Bundle Discount" at bounding box center [296, 55] width 42 height 5
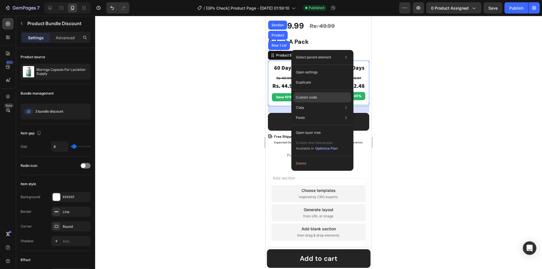
click at [314, 113] on div "Custom code" at bounding box center [323, 118] width 58 height 10
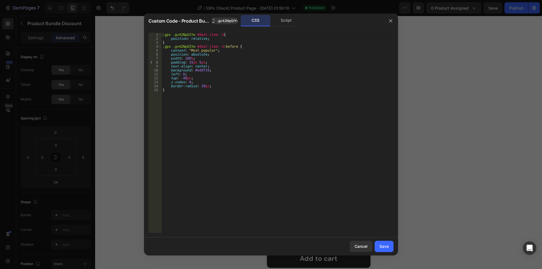
type textarea "border-radius: 20px;"
click at [209, 84] on div ".gps .gv42NpGIYw #deal-item--3 { position : relative ; } .gps .gv42NpGIYw #deal…" at bounding box center [277, 137] width 232 height 208
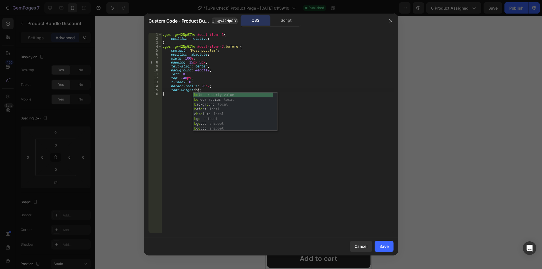
scroll to position [0, 3]
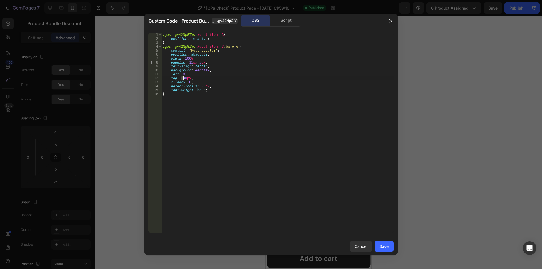
click at [184, 78] on div ".gps .gv42NpGIYw #deal-item--3 { position : relative ; } .gps .gv42NpGIYw #deal…" at bounding box center [277, 137] width 232 height 208
click at [184, 78] on div ".gps .gv42NpGIYw #deal-item--3 { position : relative ; } .gps .gv42NpGIYw #deal…" at bounding box center [277, 133] width 232 height 200
drag, startPoint x: 198, startPoint y: 86, endPoint x: 205, endPoint y: 86, distance: 7.3
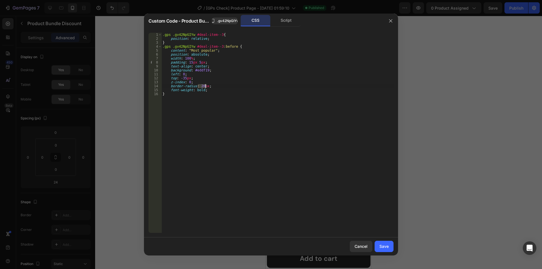
click at [205, 86] on div ".gps .gv42NpGIYw #deal-item--3 { position : relative ; } .gps .gv42NpGIYw #deal…" at bounding box center [277, 137] width 232 height 208
type textarea "border-radius: 15px 15px 0 0;"
click at [385, 246] on div "Save" at bounding box center [383, 246] width 9 height 6
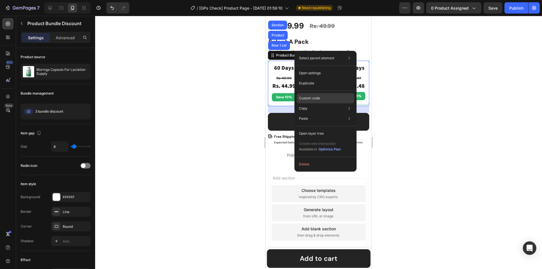
click at [308, 96] on p "Custom code" at bounding box center [309, 98] width 21 height 5
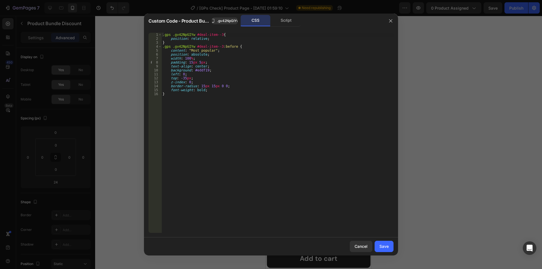
type textarea "font-weight: bold;"
click at [206, 92] on div ".gps .gv42NpGIYw #deal-item--3 { position : relative ; } .gps .gv42NpGIYw #deal…" at bounding box center [277, 137] width 232 height 208
type textarea "font-size: 12px;"
click at [382, 246] on div "Save" at bounding box center [383, 246] width 9 height 6
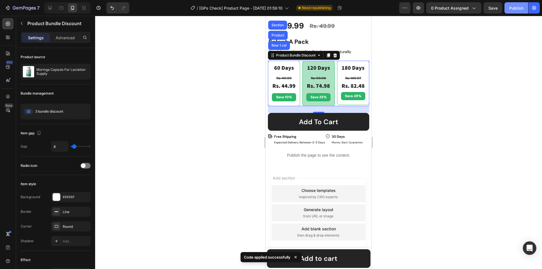
click at [518, 11] on button "Publish" at bounding box center [517, 7] width 24 height 11
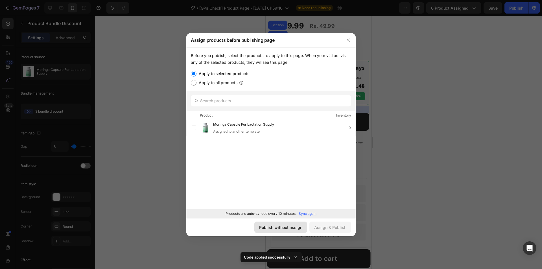
click at [294, 232] on button "Publish without assign" at bounding box center [280, 227] width 53 height 11
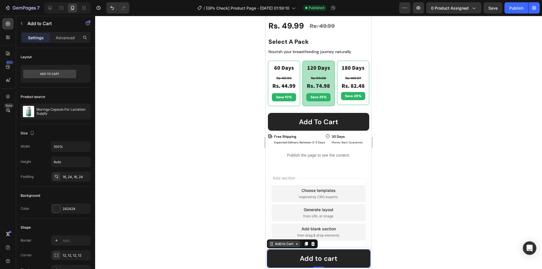
click at [272, 243] on icon at bounding box center [271, 244] width 5 height 5
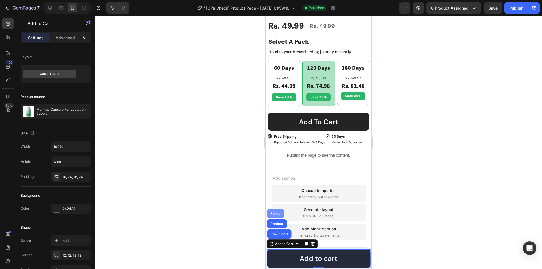
click at [274, 212] on div "Sticky" at bounding box center [275, 213] width 12 height 3
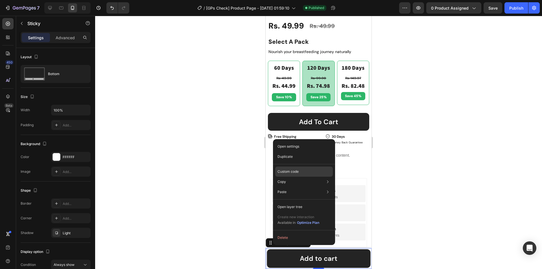
click at [298, 172] on p "Custom code" at bounding box center [288, 171] width 21 height 5
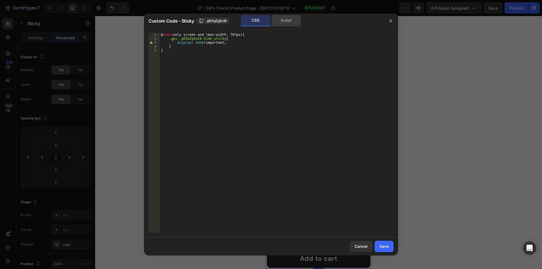
click at [287, 20] on div "Script" at bounding box center [286, 20] width 30 height 11
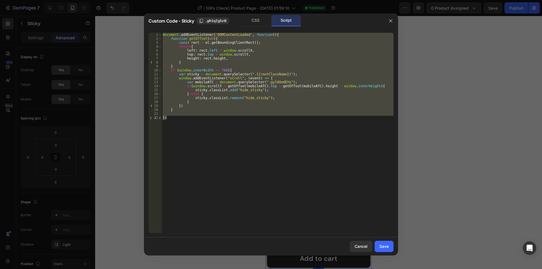
click at [448, 149] on div at bounding box center [271, 134] width 542 height 269
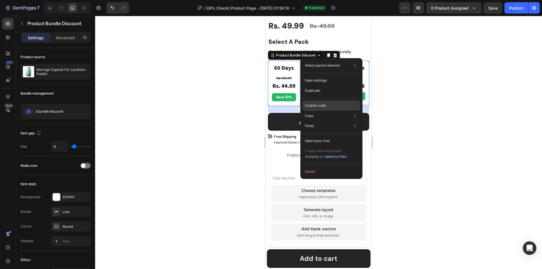
click at [311, 104] on p "Custom code" at bounding box center [315, 105] width 21 height 5
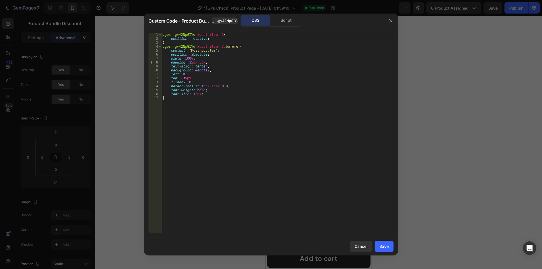
click at [163, 36] on div ".gps .gv42NpGIYw #deal-item--3 { position : relative ; } .gps .gv42NpGIYw #deal…" at bounding box center [277, 137] width 232 height 208
click at [192, 36] on div ".gps .gv42NpGIYw #deal-item--3 { position : relative ; } .gps .gv42NpGIYw #deal…" at bounding box center [277, 137] width 232 height 208
click at [191, 36] on div ".gps .gv42NpGIYw #deal-item--3 { position : relative ; } .gps .gv42NpGIYw #deal…" at bounding box center [277, 133] width 232 height 200
type textarea ".gps .gv42NpGIYw #deal-item--3{"
paste textarea ".gps .gv42NpGIYw"
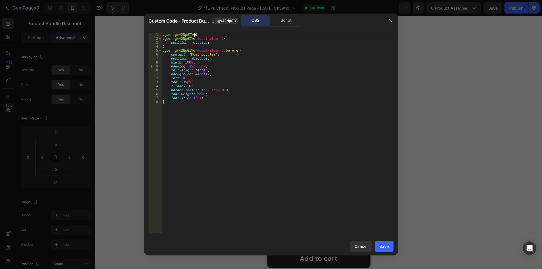
scroll to position [0, 2]
type textarea ".gps .gv42NpGIYw{}"
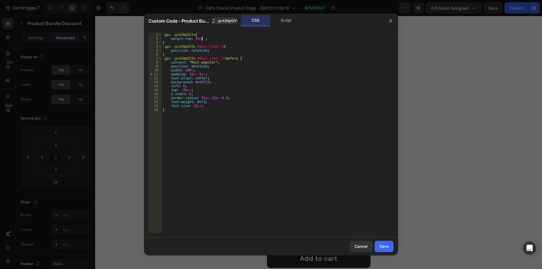
scroll to position [0, 3]
type textarea "margin-top: 35px !"
click at [385, 246] on div "Save" at bounding box center [383, 246] width 9 height 6
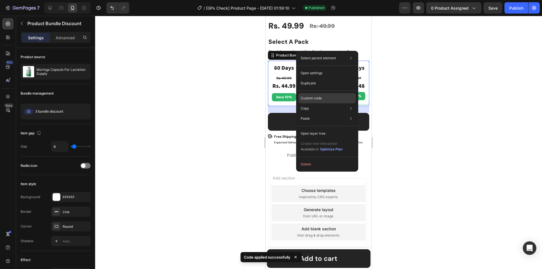
click at [309, 97] on p "Custom code" at bounding box center [311, 98] width 21 height 5
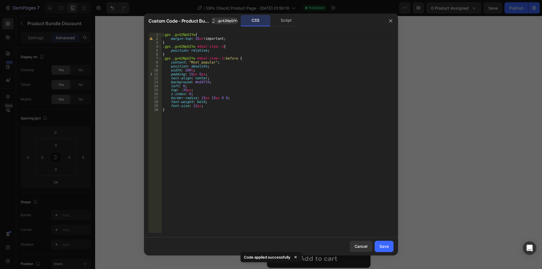
click at [183, 123] on div ".gps .gv42NpGIYw { margin-top : 35 px !important ; } .gps .gv42NpGIYw #deal-ite…" at bounding box center [277, 137] width 232 height 208
type textarea ".gps .gv42NpGIYw{"
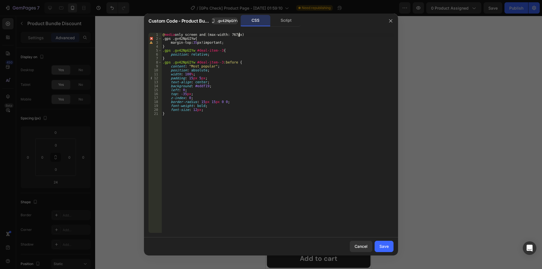
scroll to position [0, 6]
type textarea "@media only screen and (max-width: 767px){}"
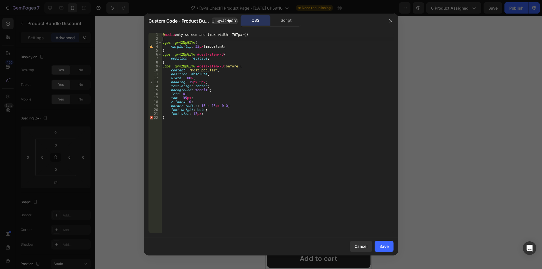
type textarea "@media only screen and (max-width: 767px){}"
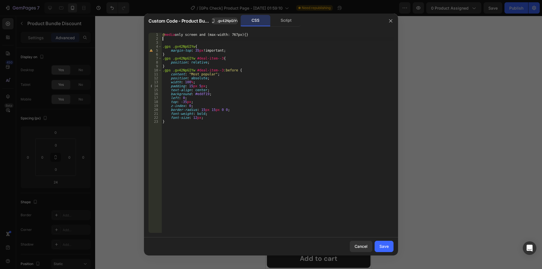
type textarea "@media only screen and (max-width: 767px){}"
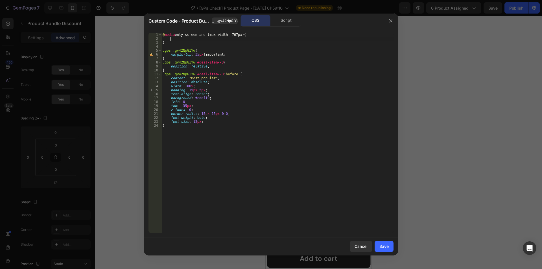
scroll to position [0, 0]
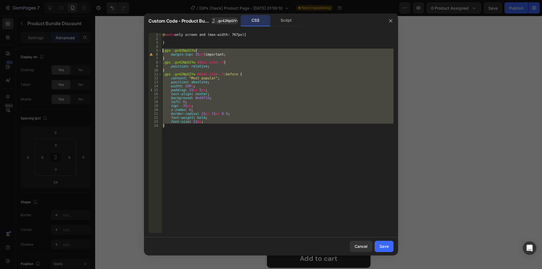
drag, startPoint x: 170, startPoint y: 126, endPoint x: 161, endPoint y: 51, distance: 75.8
click at [161, 51] on div "1 2 3 4 5 6 7 8 9 10 11 12 13 14 15 16 17 18 19 20 21 22 23 24 @ media only scr…" at bounding box center [271, 133] width 245 height 200
type textarea ".gps .gv42NpGIYw{ margin-top: 35px !important;"
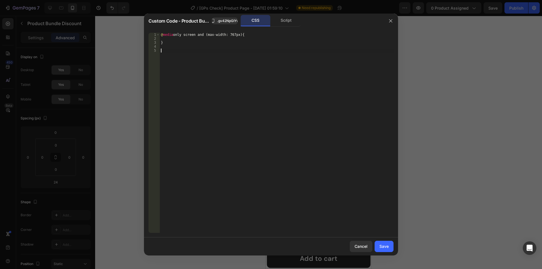
click at [179, 37] on div "@ media only screen and (max-width: 767px) { }" at bounding box center [277, 137] width 234 height 208
paste textarea "}"
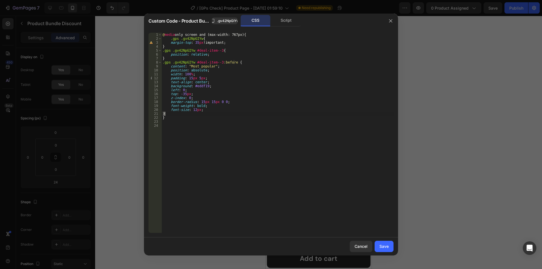
click at [170, 43] on div "@ media only screen and (max-width: 767px) { .gps .gv42NpGIYw { margin-top : 35…" at bounding box center [277, 137] width 232 height 208
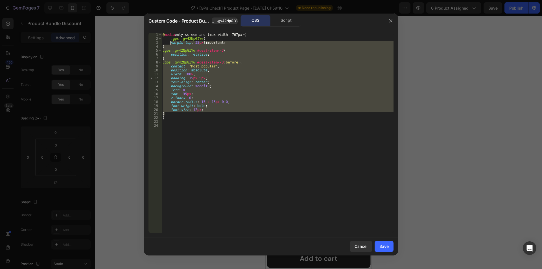
type textarea "margin-top: 35px !important; }"
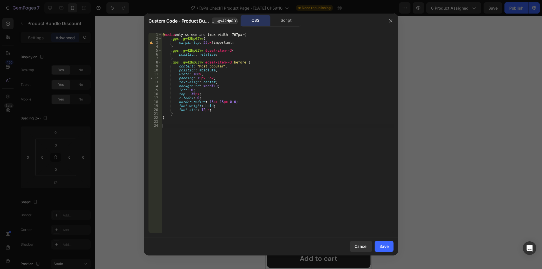
click at [170, 127] on div "@ media only screen and (max-width: 767px) { .gps .gv42NpGIYw { margin-top : 35…" at bounding box center [277, 137] width 232 height 208
type textarea "}"
click at [379, 247] on button "Save" at bounding box center [384, 246] width 19 height 11
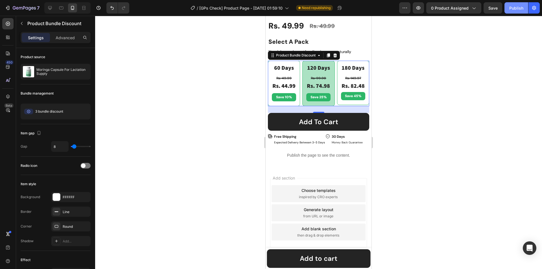
click at [518, 9] on div "Publish" at bounding box center [516, 8] width 14 height 6
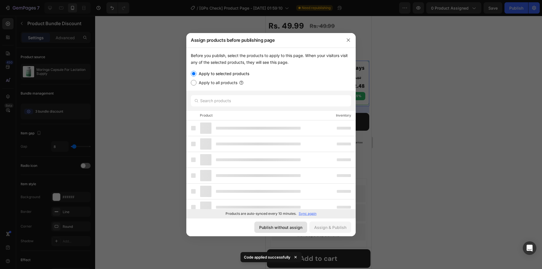
click at [296, 227] on div "Publish without assign" at bounding box center [280, 227] width 43 height 6
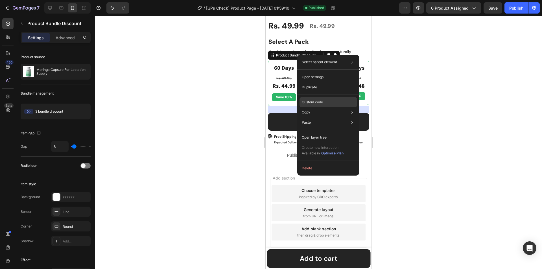
click at [311, 101] on p "Custom code" at bounding box center [312, 102] width 21 height 5
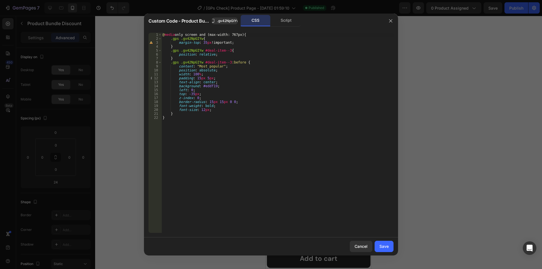
type textarea "}"
click at [180, 113] on div "@ media only screen and (max-width: 767px) { .gps .gv42NpGIYw { margin-top : 35…" at bounding box center [277, 137] width 232 height 208
paste textarea "}"
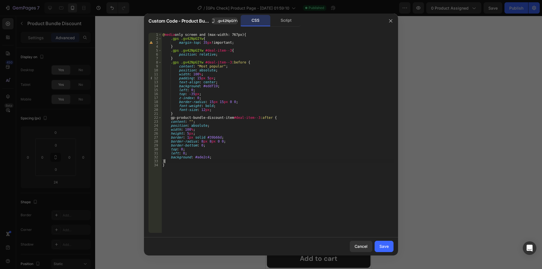
scroll to position [0, 0]
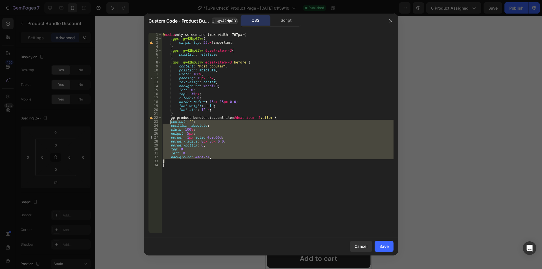
click at [170, 123] on div "@ media only screen and (max-width: 767px) { .gps .gv42NpGIYw { margin-top : 35…" at bounding box center [277, 137] width 232 height 208
click at [229, 132] on div "@ media only screen and (max-width: 767px) { .gps .gv42NpGIYw { margin-top : 35…" at bounding box center [277, 133] width 232 height 200
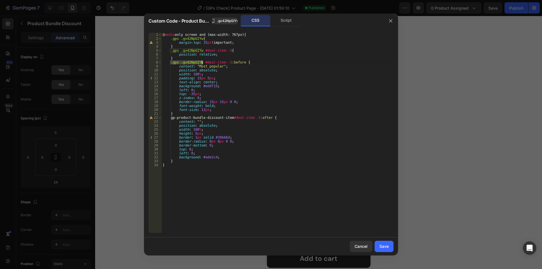
drag, startPoint x: 169, startPoint y: 63, endPoint x: 202, endPoint y: 64, distance: 32.2
click at [202, 64] on div "@ media only screen and (max-width: 767px) { .gps .gv42NpGIYw { margin-top : 35…" at bounding box center [277, 137] width 232 height 208
drag, startPoint x: 171, startPoint y: 119, endPoint x: 228, endPoint y: 118, distance: 57.9
click at [228, 118] on div "@ media only screen and (max-width: 767px) { .gps .gv42NpGIYw { margin-top : 35…" at bounding box center [277, 137] width 232 height 208
paste textarea ".gps .gv42NpGIYw"
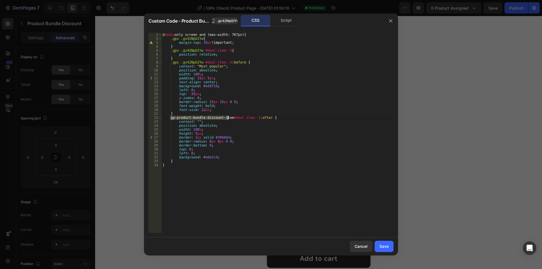
type textarea ".gps .gv42NpGIYw #deal-item--3:after {"
click at [383, 244] on div "Save" at bounding box center [383, 246] width 9 height 6
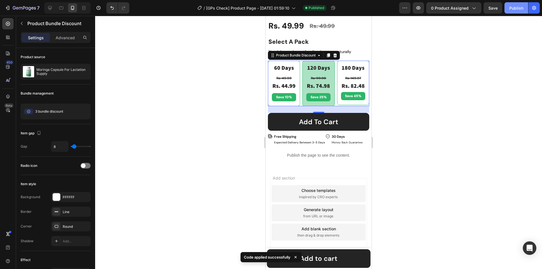
click at [515, 11] on div "Publish" at bounding box center [516, 8] width 14 height 6
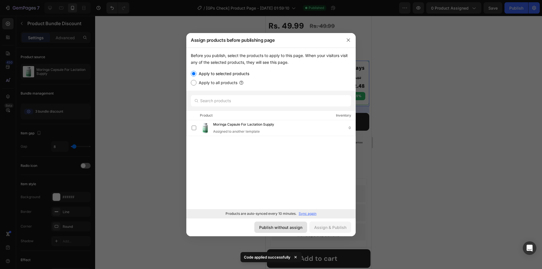
click at [285, 228] on div "Publish without assign" at bounding box center [280, 227] width 43 height 6
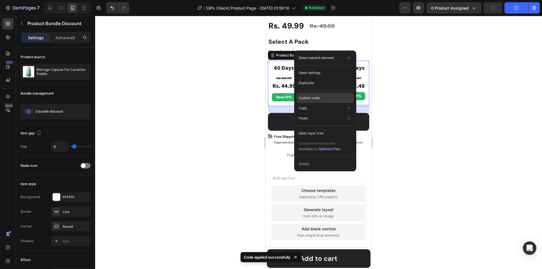
click at [309, 99] on p "Custom code" at bounding box center [309, 97] width 21 height 5
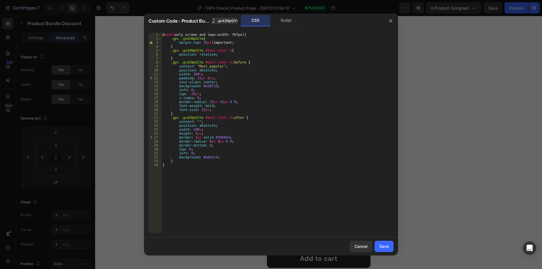
click at [198, 77] on div "@ media only screen and (max-width: 767px) { .gps .gv42NpGIYw { margin-top : 35…" at bounding box center [277, 137] width 232 height 208
click at [208, 93] on div "@ media only screen and (max-width: 767px) { .gps .gv42NpGIYw { margin-top : 35…" at bounding box center [277, 137] width 232 height 208
click at [202, 43] on div "@ media only screen and (max-width: 767px) { .gps .gv42NpGIYw { margin-top : 35…" at bounding box center [277, 137] width 232 height 208
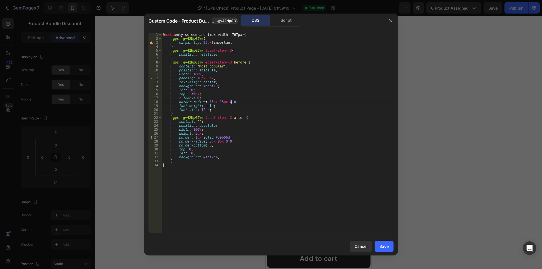
click at [265, 102] on div "@ media only screen and (max-width: 767px) { .gps .gv42NpGIYw { margin-top : 25…" at bounding box center [277, 137] width 232 height 208
type textarea "border-radius: 15px 15px 0 0;"
click at [385, 248] on div "Save" at bounding box center [383, 246] width 9 height 6
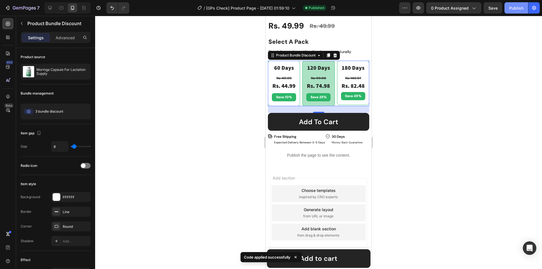
click at [521, 8] on div "Publish" at bounding box center [516, 8] width 14 height 6
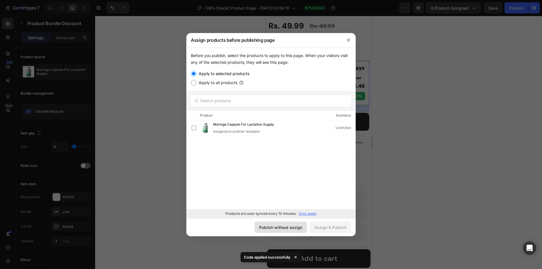
click at [285, 225] on div "Publish without assign" at bounding box center [280, 227] width 43 height 6
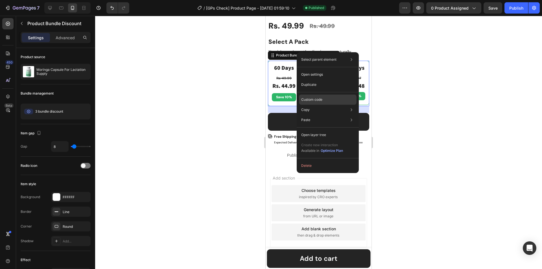
click at [312, 99] on p "Custom code" at bounding box center [311, 99] width 21 height 5
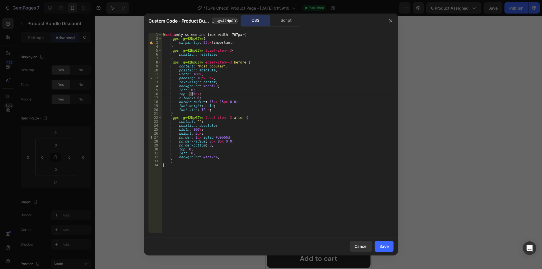
drag, startPoint x: 189, startPoint y: 94, endPoint x: 192, endPoint y: 94, distance: 3.1
click at [192, 94] on div "@ media only screen and (max-width: 767px) { .gps .gv42NpGIYw { margin-top : 25…" at bounding box center [277, 137] width 232 height 208
drag, startPoint x: 195, startPoint y: 78, endPoint x: 198, endPoint y: 78, distance: 3.4
click at [198, 78] on div "@ media only screen and (max-width: 767px) { .gps .gv42NpGIYw { margin-top : 25…" at bounding box center [277, 137] width 232 height 208
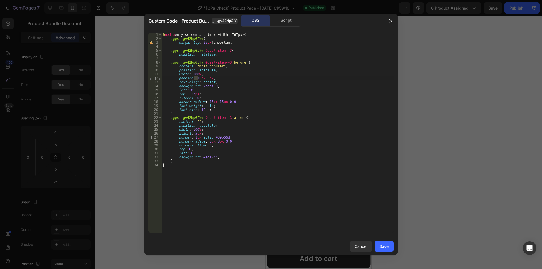
scroll to position [0, 3]
click at [203, 43] on div "@ media only screen and (max-width: 767px) { .gps .gv42NpGIYw { margin-top : 25…" at bounding box center [277, 137] width 232 height 208
type textarea "margin-top: 20px !important;"
drag, startPoint x: 383, startPoint y: 247, endPoint x: 488, endPoint y: 40, distance: 231.6
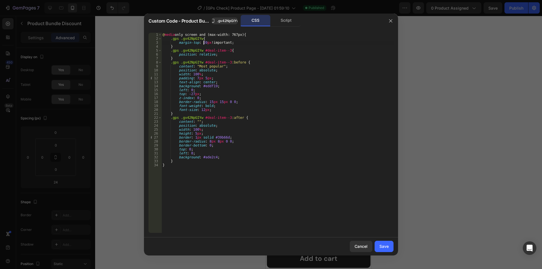
click at [383, 246] on div "Save" at bounding box center [383, 246] width 9 height 6
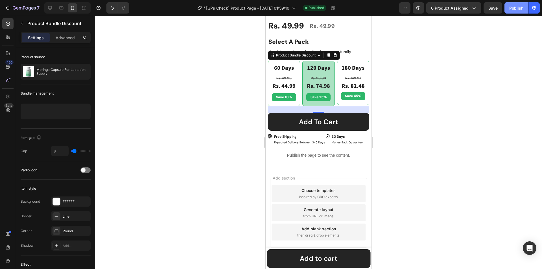
click at [512, 8] on div "Publish" at bounding box center [516, 8] width 14 height 6
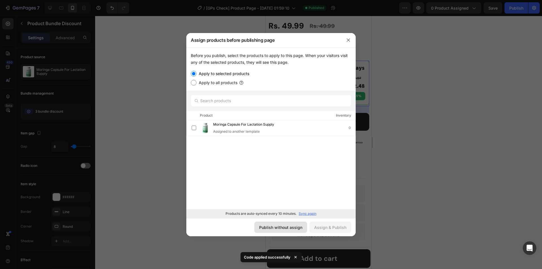
drag, startPoint x: 289, startPoint y: 230, endPoint x: 43, endPoint y: 219, distance: 246.1
click at [289, 230] on div "Publish without assign" at bounding box center [280, 227] width 43 height 6
